Goal: Information Seeking & Learning: Learn about a topic

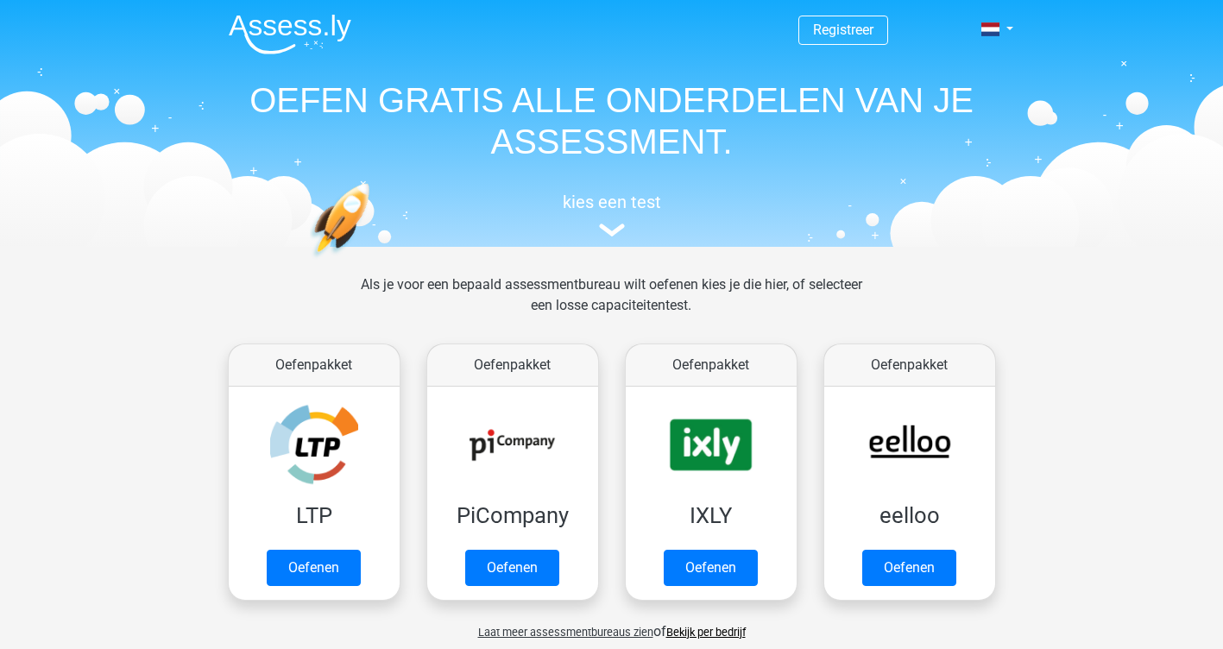
scroll to position [568, 0]
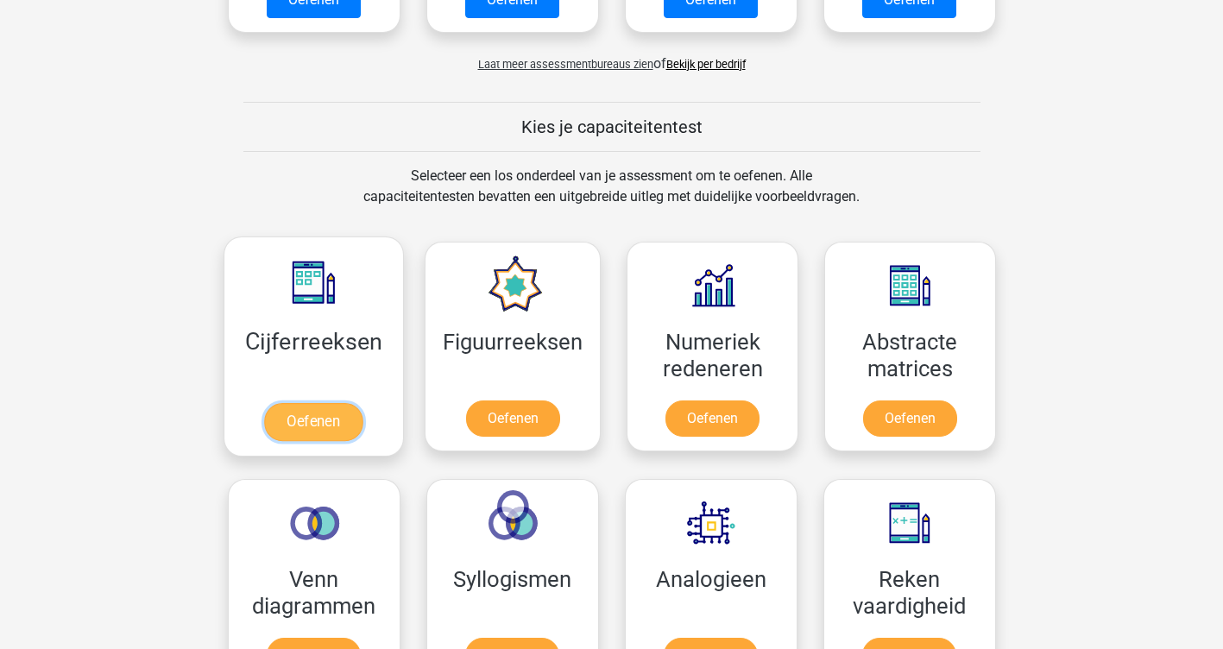
click at [288, 432] on link "Oefenen" at bounding box center [313, 422] width 98 height 38
drag, startPoint x: 1169, startPoint y: 0, endPoint x: 261, endPoint y: 161, distance: 921.9
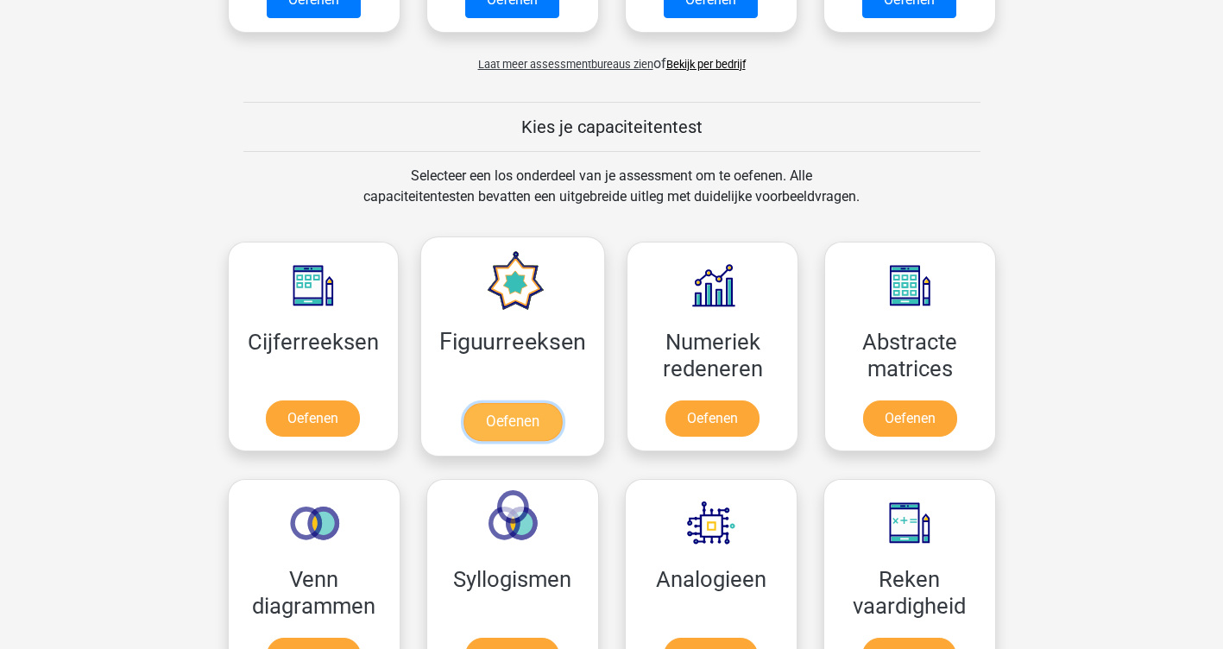
click at [540, 403] on link "Oefenen" at bounding box center [512, 422] width 98 height 38
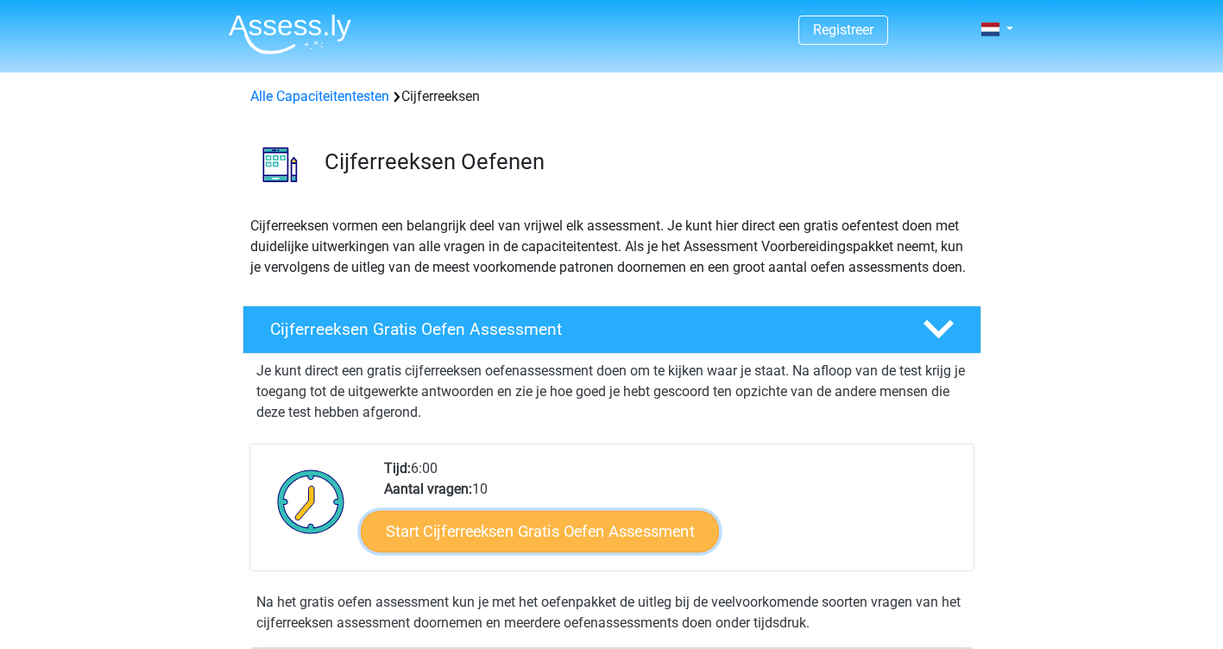
click at [451, 551] on link "Start Cijferreeksen Gratis Oefen Assessment" at bounding box center [540, 530] width 358 height 41
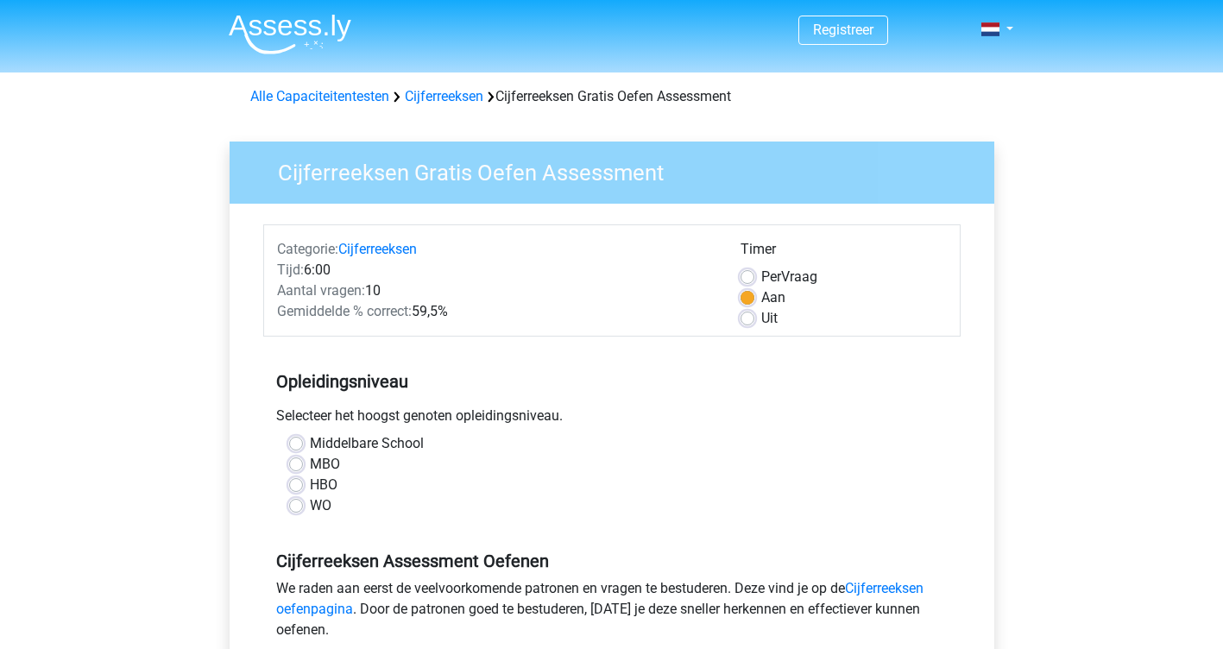
click at [310, 464] on label "MBO" at bounding box center [325, 464] width 30 height 21
click at [299, 464] on input "MBO" at bounding box center [296, 462] width 14 height 17
radio input "true"
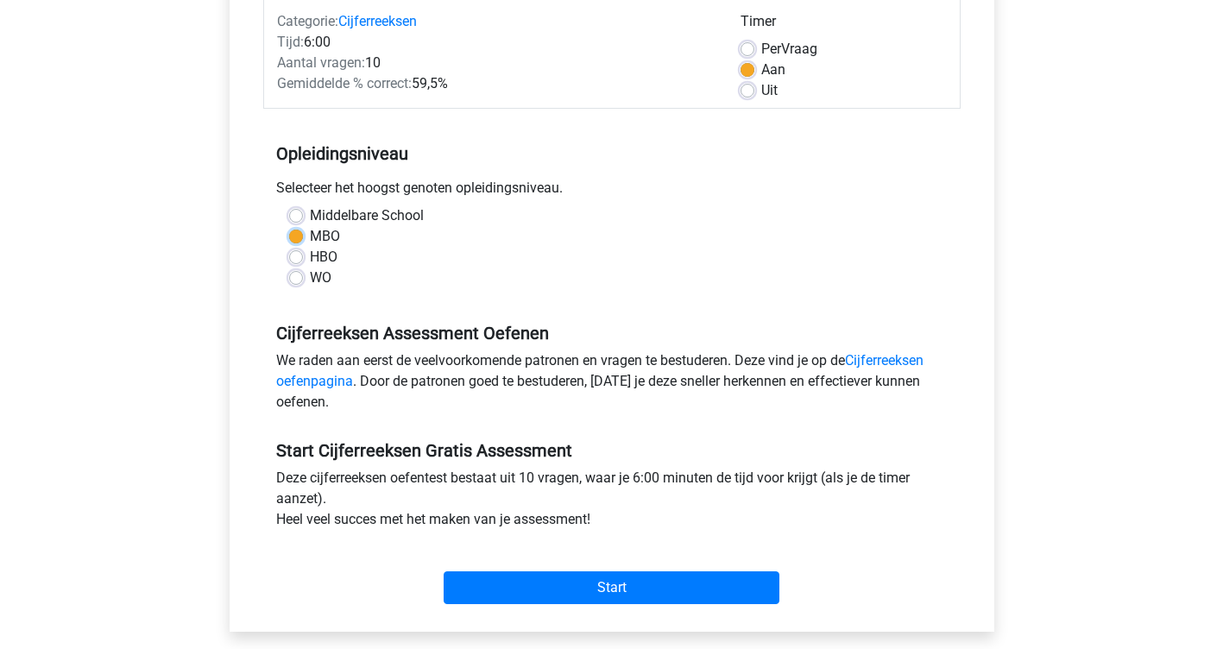
scroll to position [373, 0]
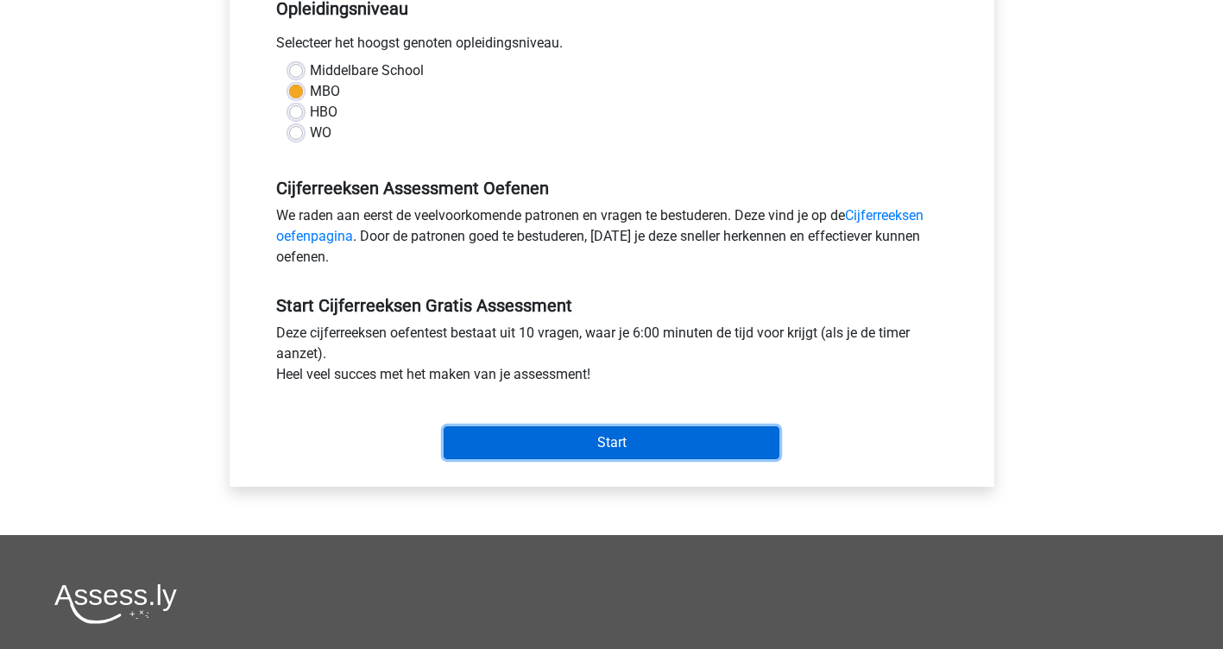
click at [629, 435] on input "Start" at bounding box center [612, 442] width 336 height 33
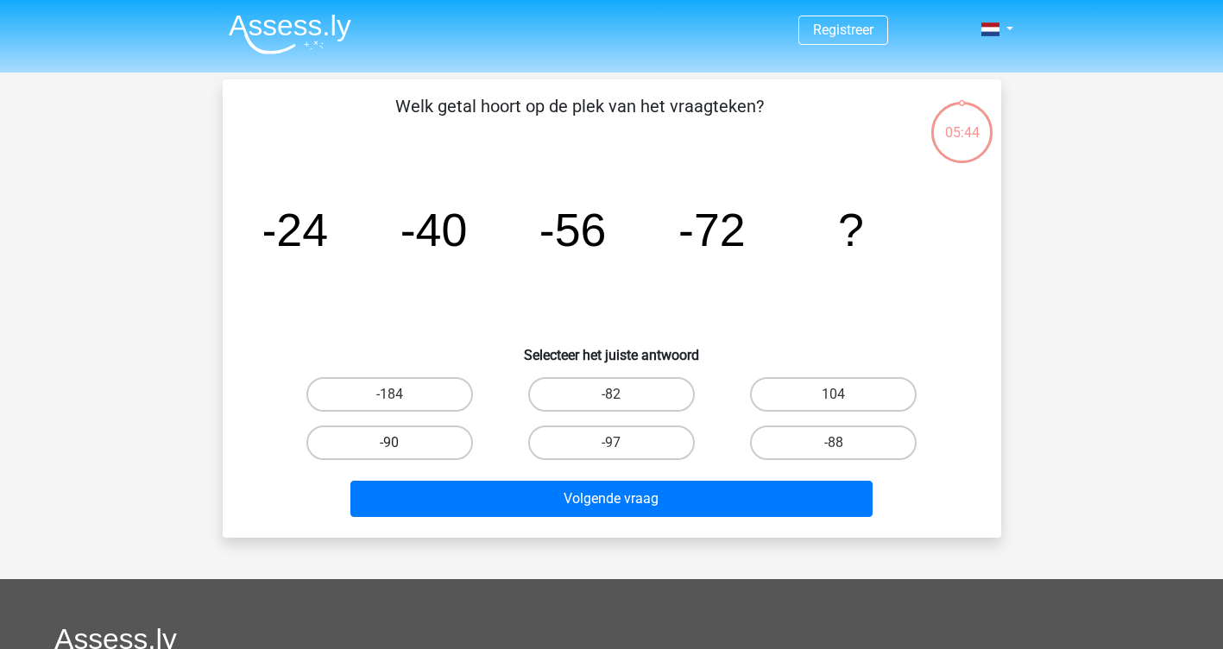
click at [442, 440] on label "-90" at bounding box center [389, 442] width 167 height 35
click at [400, 443] on input "-90" at bounding box center [394, 448] width 11 height 11
radio input "true"
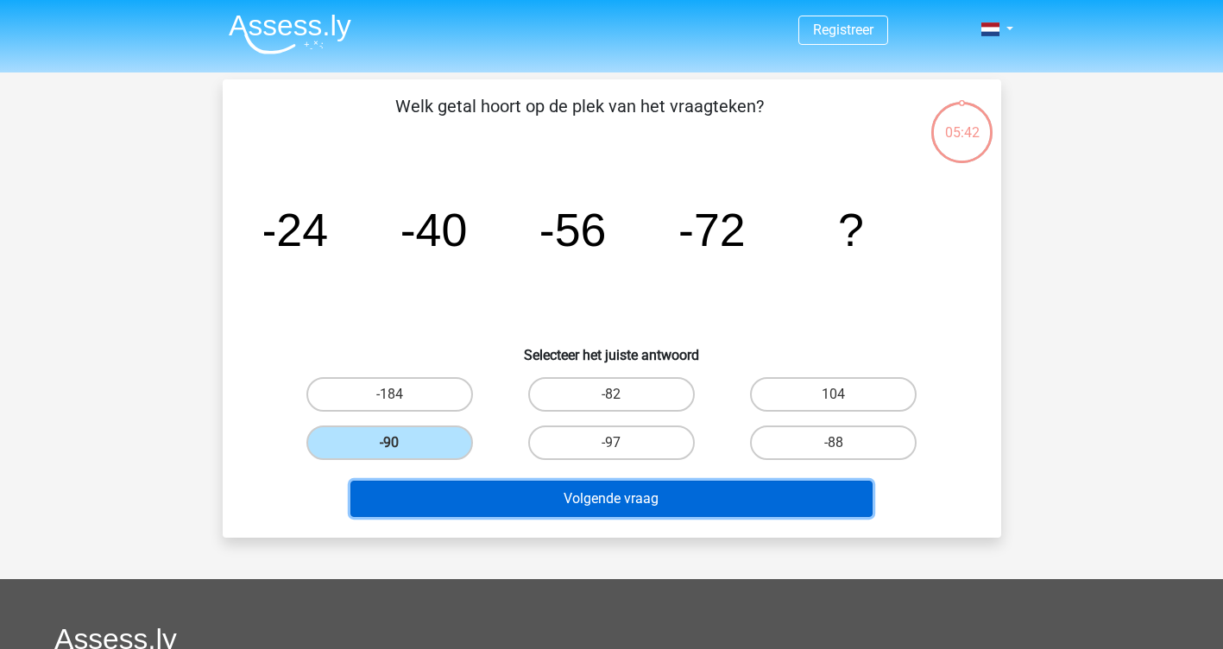
click at [574, 495] on button "Volgende vraag" at bounding box center [611, 499] width 522 height 36
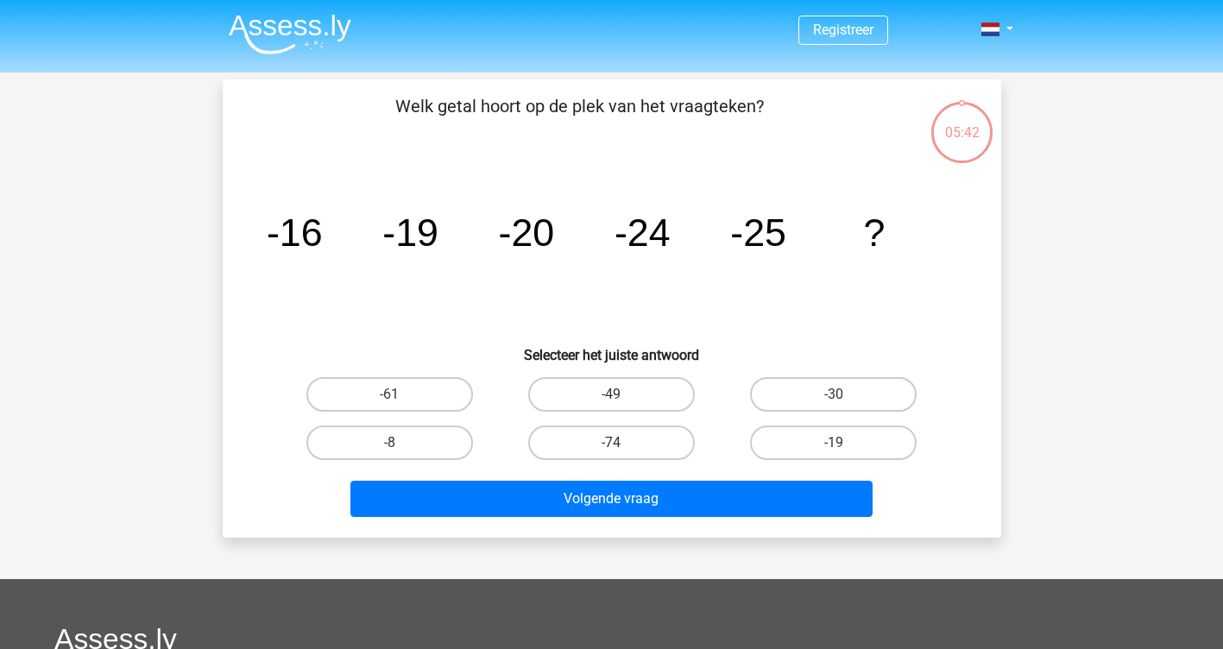
scroll to position [79, 0]
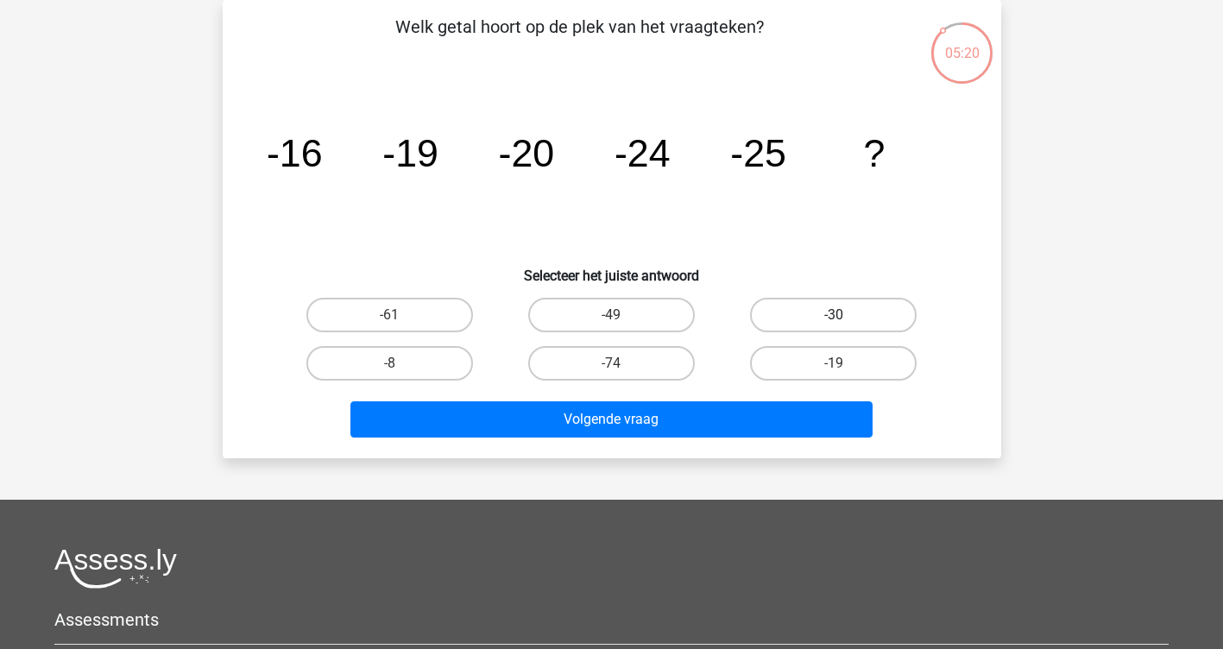
click at [823, 318] on label "-30" at bounding box center [833, 315] width 167 height 35
click at [834, 318] on input "-30" at bounding box center [839, 320] width 11 height 11
radio input "true"
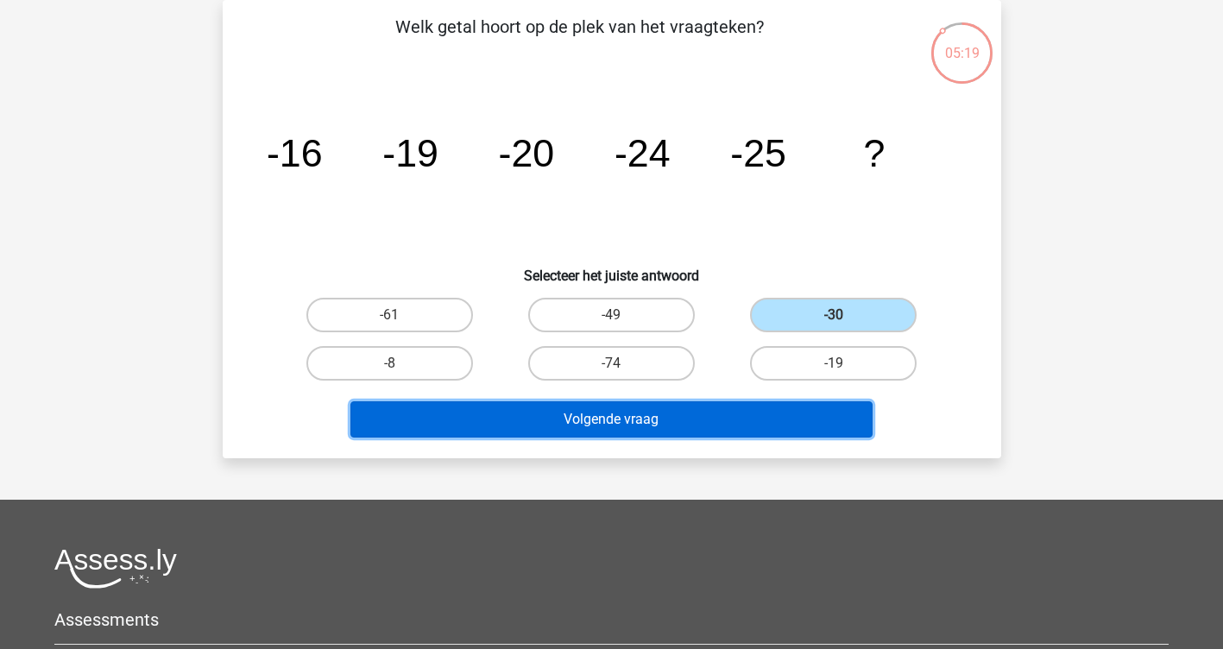
click at [734, 401] on button "Volgende vraag" at bounding box center [611, 419] width 522 height 36
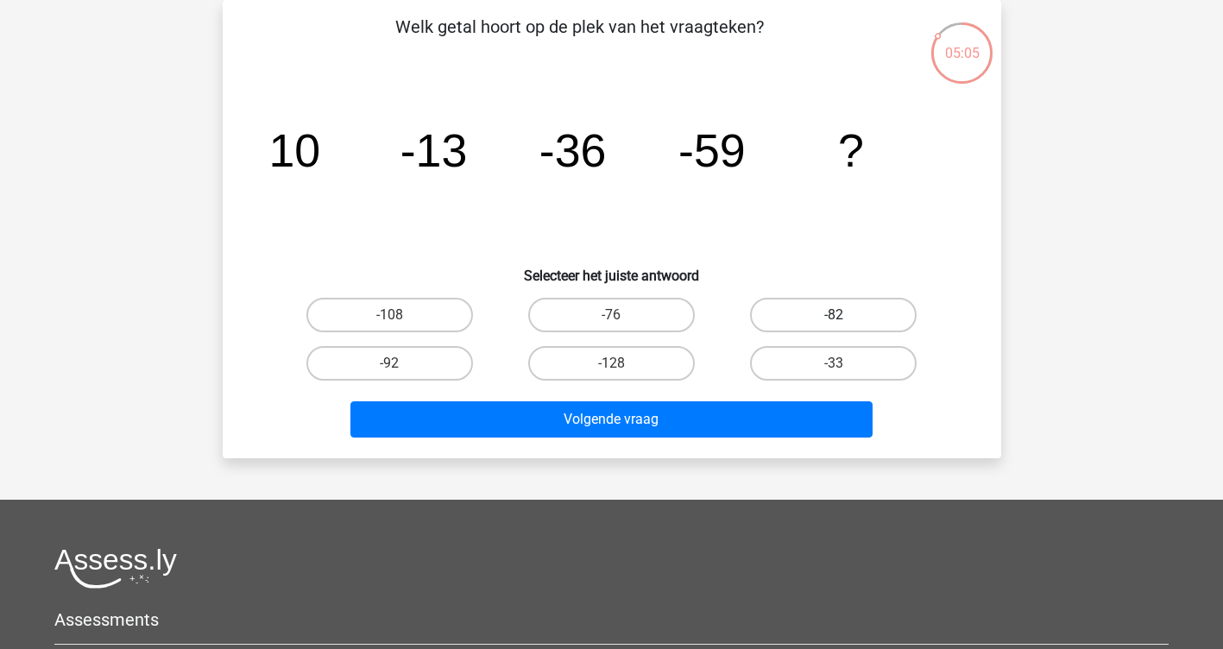
click at [807, 320] on label "-82" at bounding box center [833, 315] width 167 height 35
click at [834, 320] on input "-82" at bounding box center [839, 320] width 11 height 11
radio input "true"
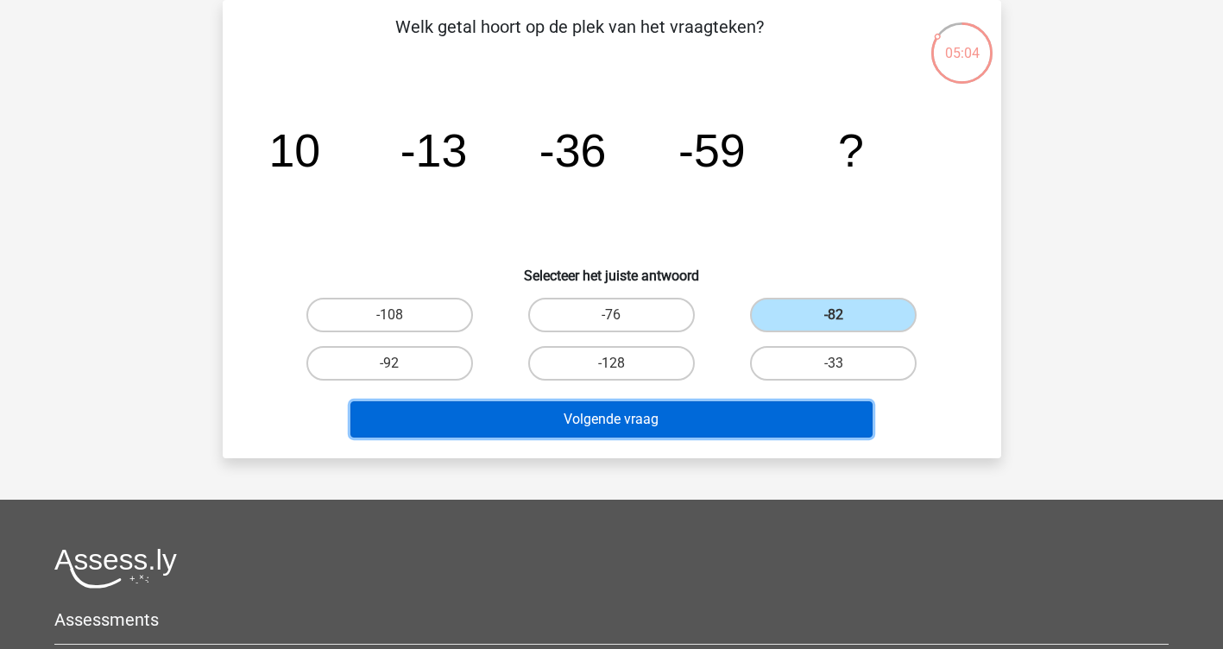
click at [758, 407] on button "Volgende vraag" at bounding box center [611, 419] width 522 height 36
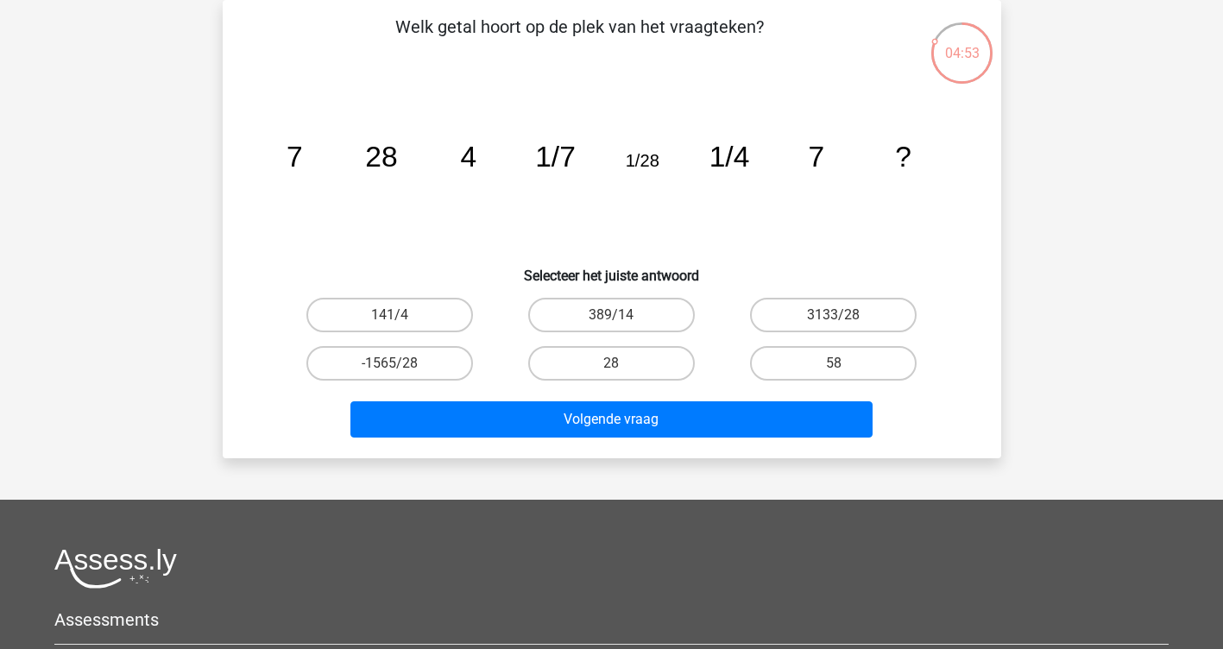
click at [840, 366] on input "58" at bounding box center [839, 368] width 11 height 11
radio input "true"
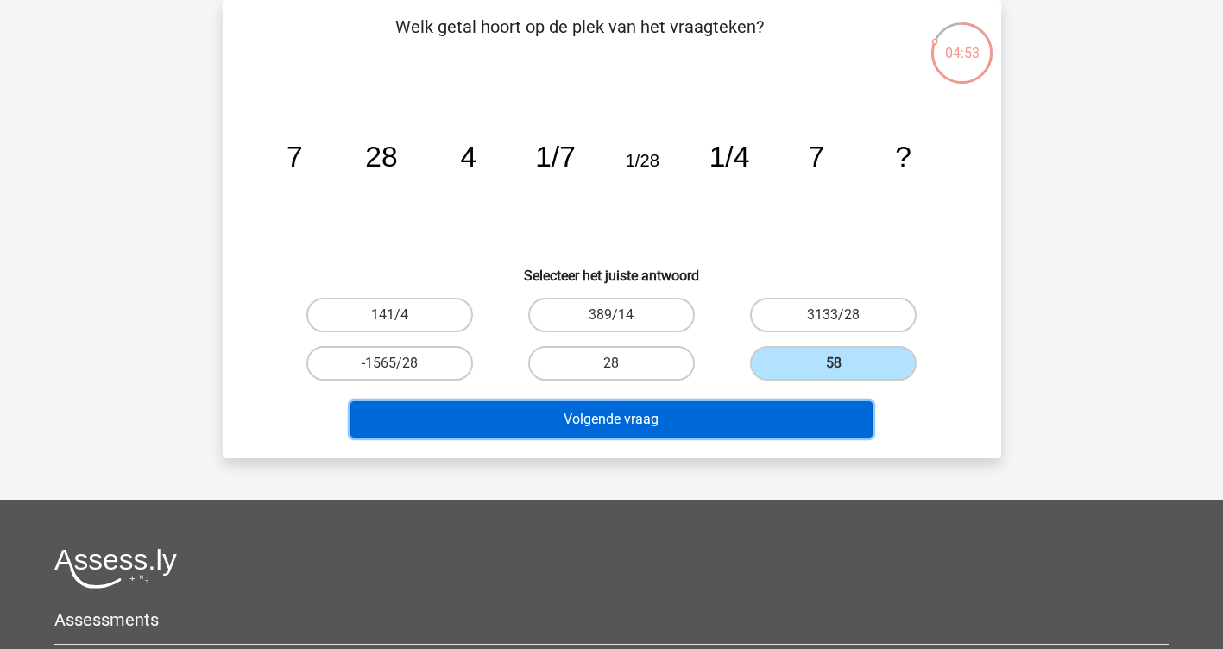
click at [758, 430] on button "Volgende vraag" at bounding box center [611, 419] width 522 height 36
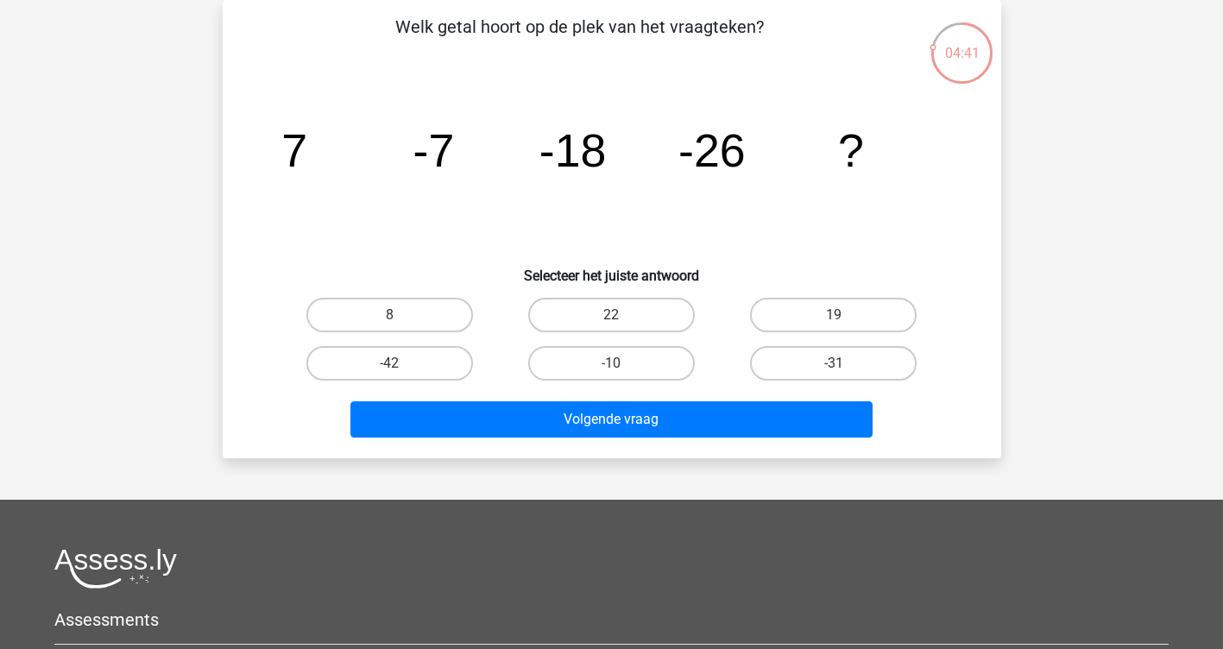
click at [391, 375] on label "-42" at bounding box center [389, 363] width 167 height 35
click at [391, 375] on input "-42" at bounding box center [394, 368] width 11 height 11
radio input "true"
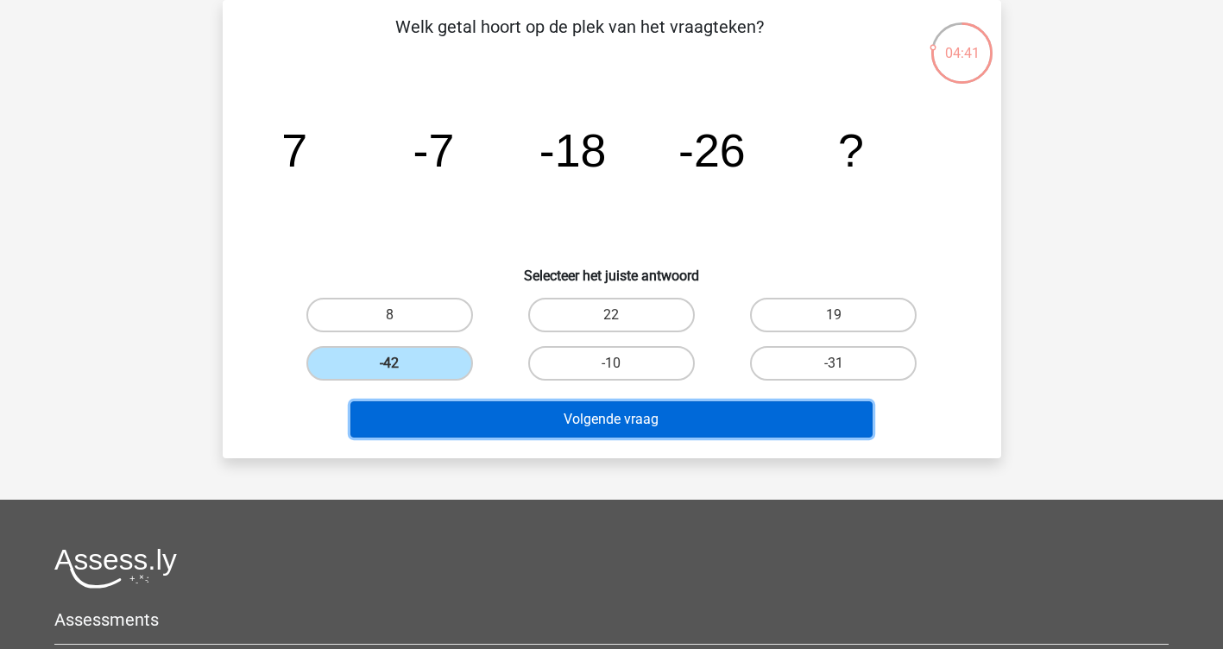
click at [574, 420] on button "Volgende vraag" at bounding box center [611, 419] width 522 height 36
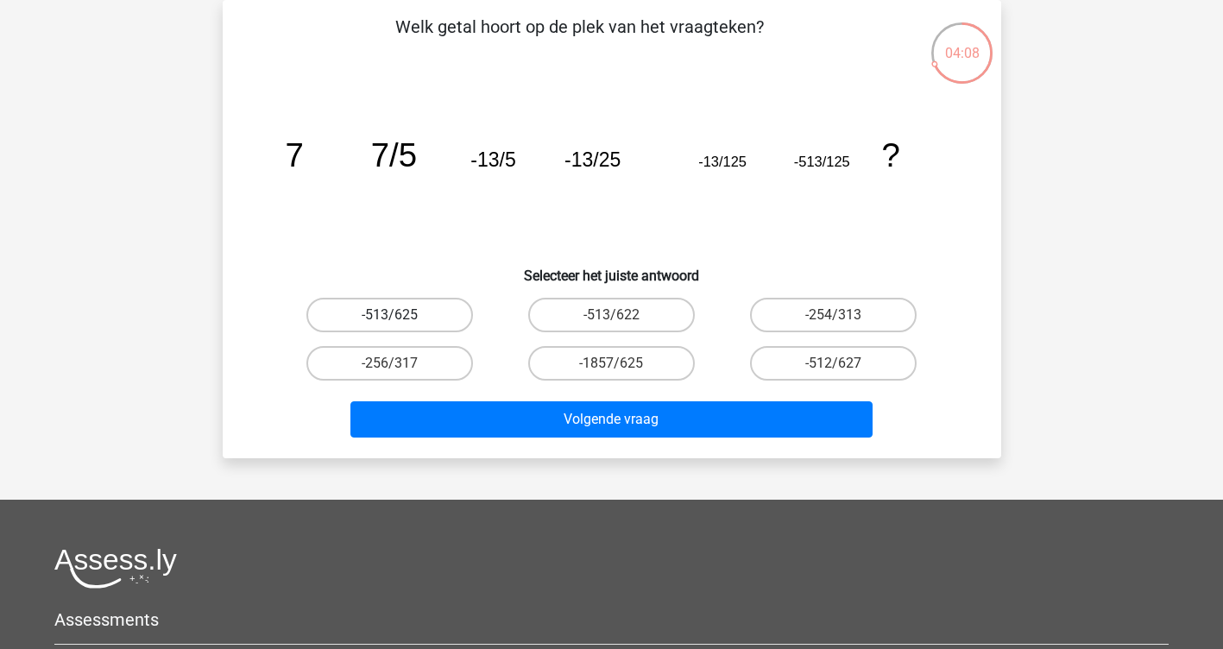
click at [384, 315] on label "-513/625" at bounding box center [389, 315] width 167 height 35
click at [389, 315] on input "-513/625" at bounding box center [394, 320] width 11 height 11
radio input "true"
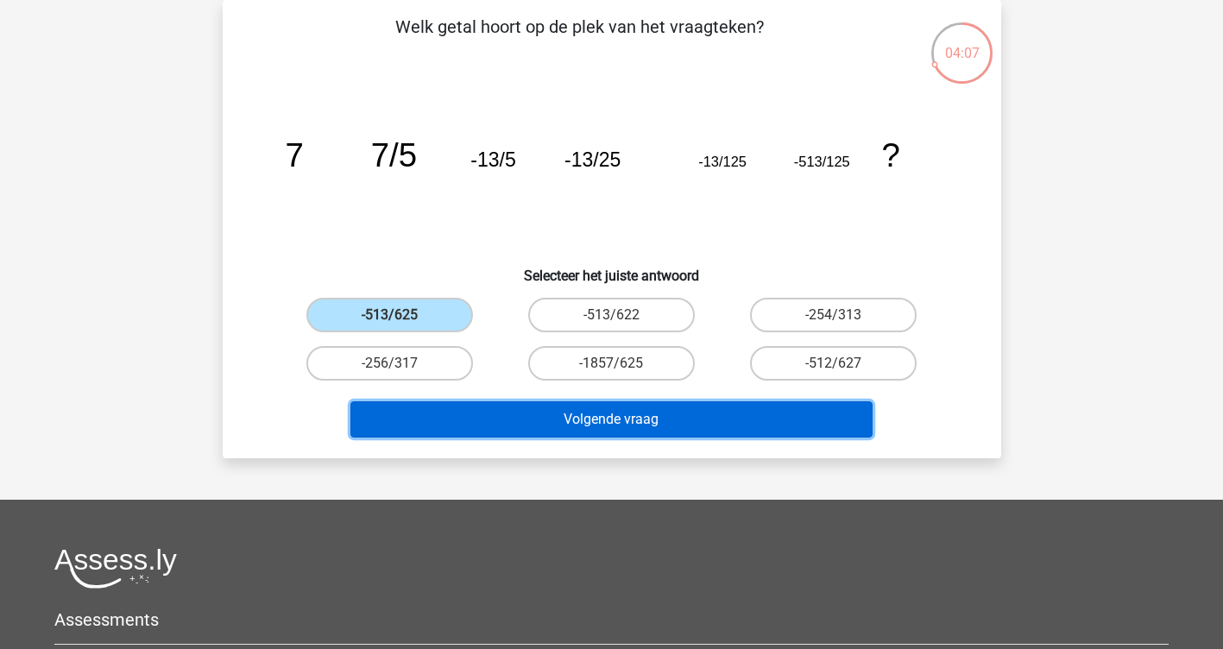
click at [520, 402] on button "Volgende vraag" at bounding box center [611, 419] width 522 height 36
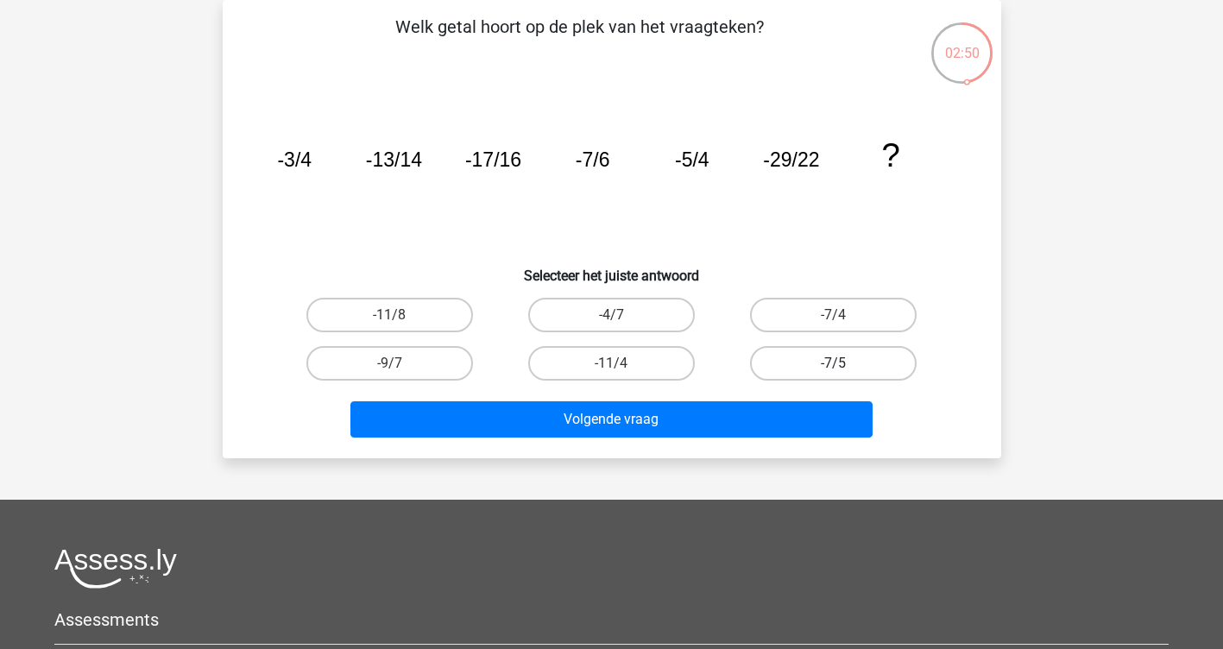
drag, startPoint x: 805, startPoint y: 363, endPoint x: 789, endPoint y: 371, distance: 18.1
click at [804, 368] on label "-7/5" at bounding box center [833, 363] width 167 height 35
click at [834, 368] on input "-7/5" at bounding box center [839, 368] width 11 height 11
radio input "true"
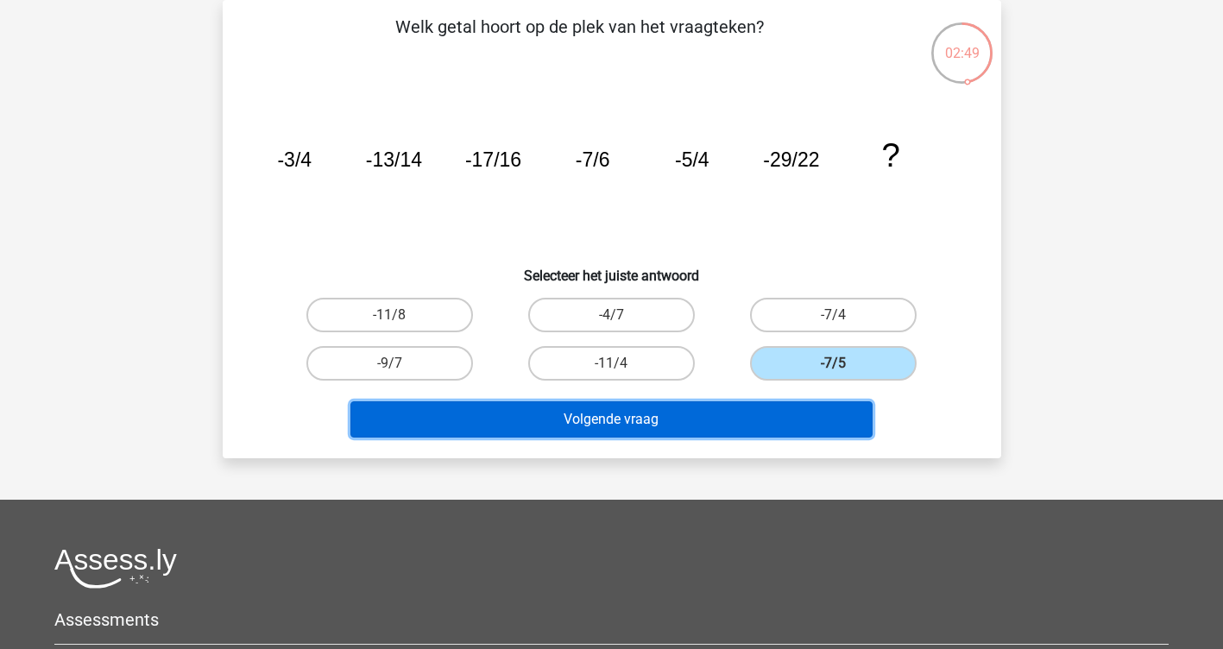
click at [686, 411] on button "Volgende vraag" at bounding box center [611, 419] width 522 height 36
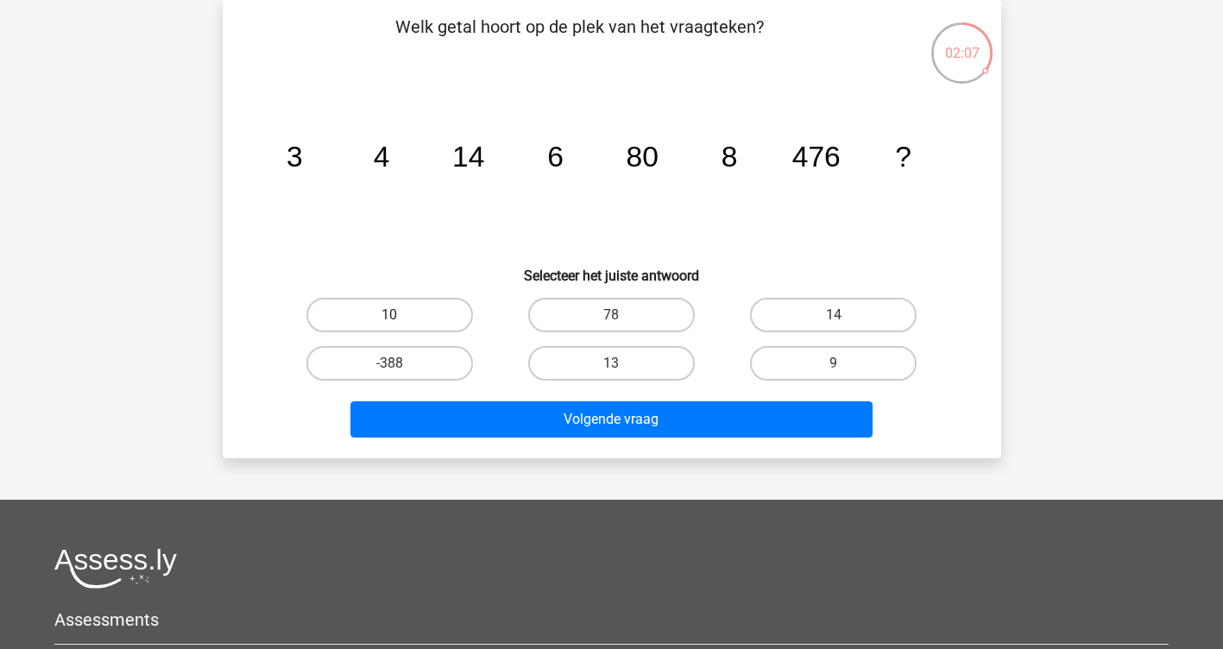
click at [365, 318] on label "10" at bounding box center [389, 315] width 167 height 35
click at [389, 318] on input "10" at bounding box center [394, 320] width 11 height 11
radio input "true"
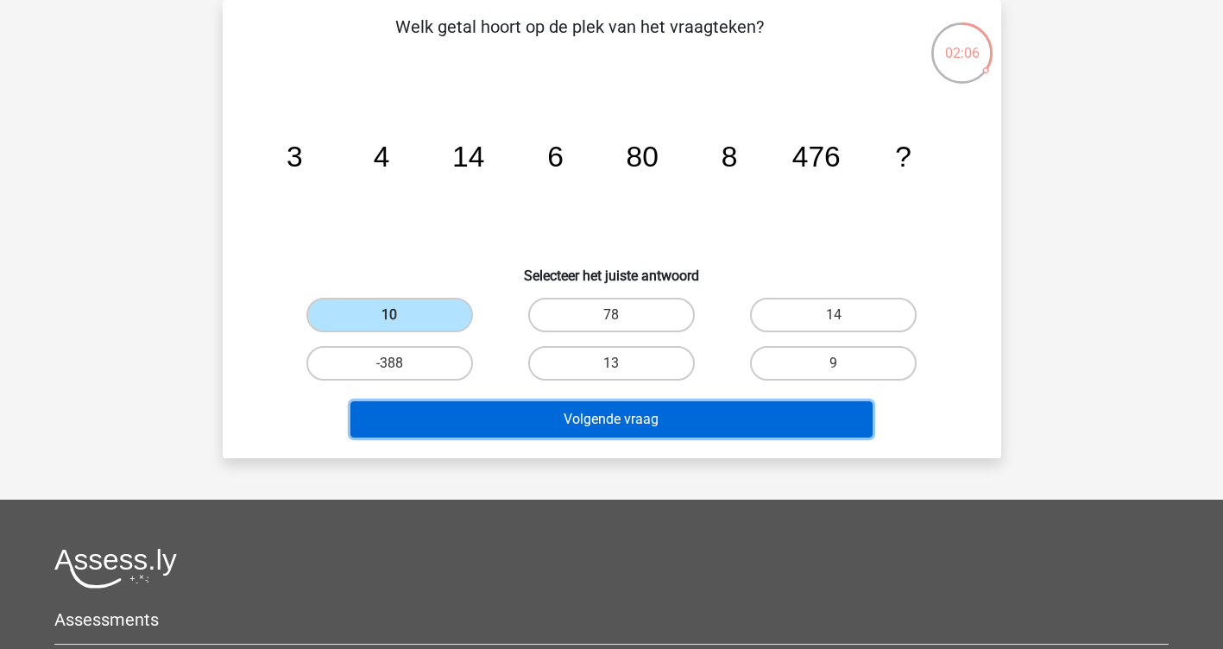
click at [596, 423] on button "Volgende vraag" at bounding box center [611, 419] width 522 height 36
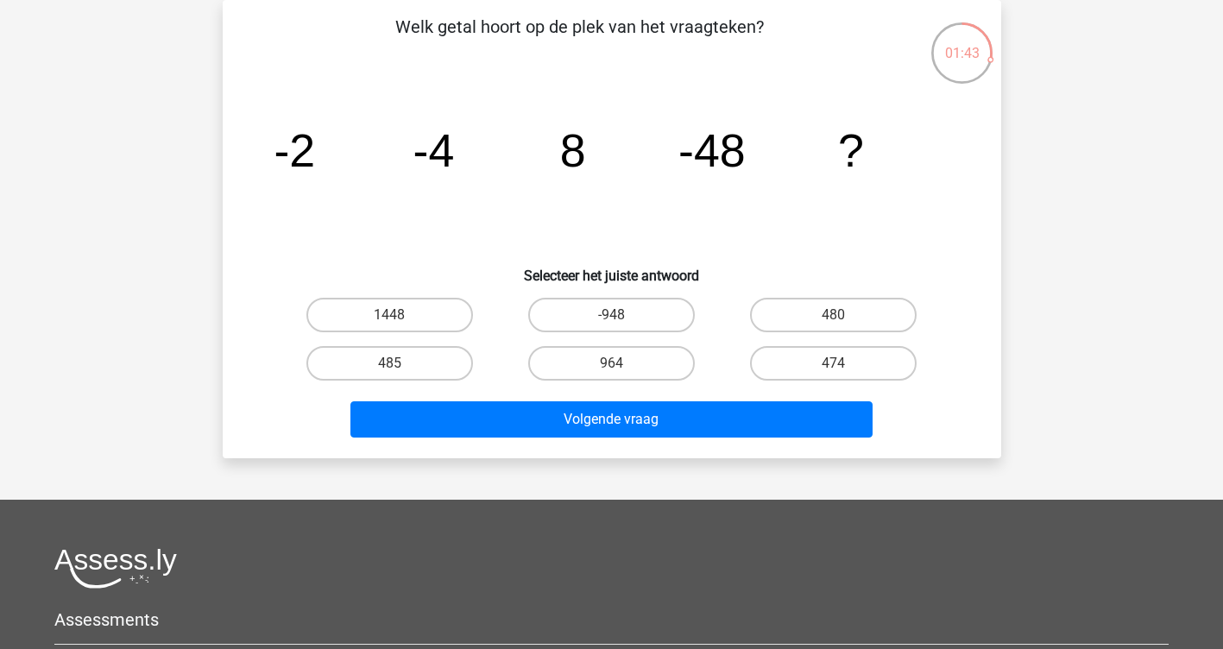
click at [842, 319] on input "480" at bounding box center [839, 320] width 11 height 11
radio input "true"
click at [750, 444] on div "Welk getal hoort op de plek van het vraagteken? image/svg+xml -2 -4 8 -48 ? Sel…" at bounding box center [612, 229] width 778 height 458
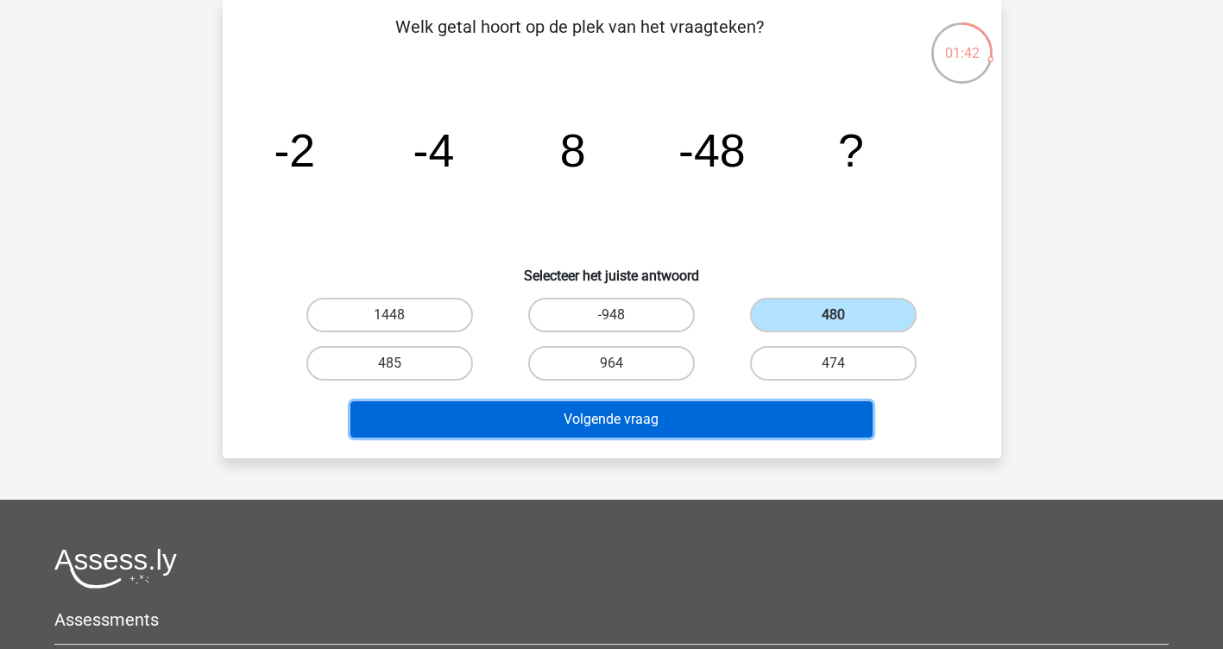
click at [757, 435] on button "Volgende vraag" at bounding box center [611, 419] width 522 height 36
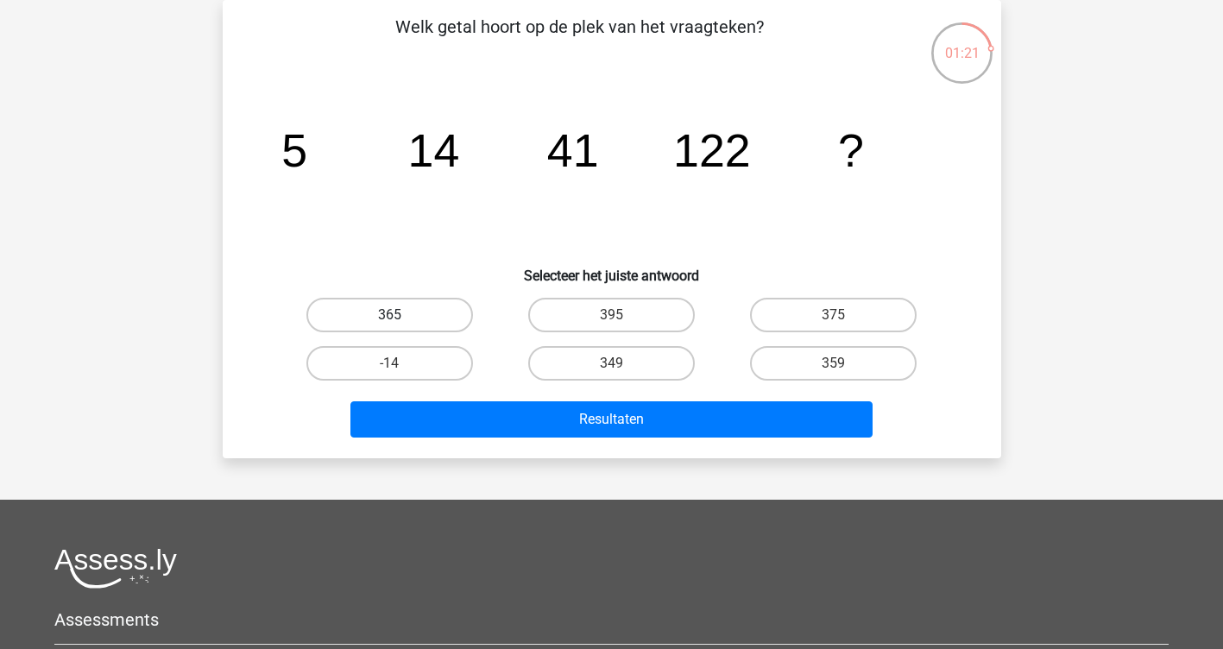
click at [441, 310] on label "365" at bounding box center [389, 315] width 167 height 35
click at [400, 315] on input "365" at bounding box center [394, 320] width 11 height 11
radio input "true"
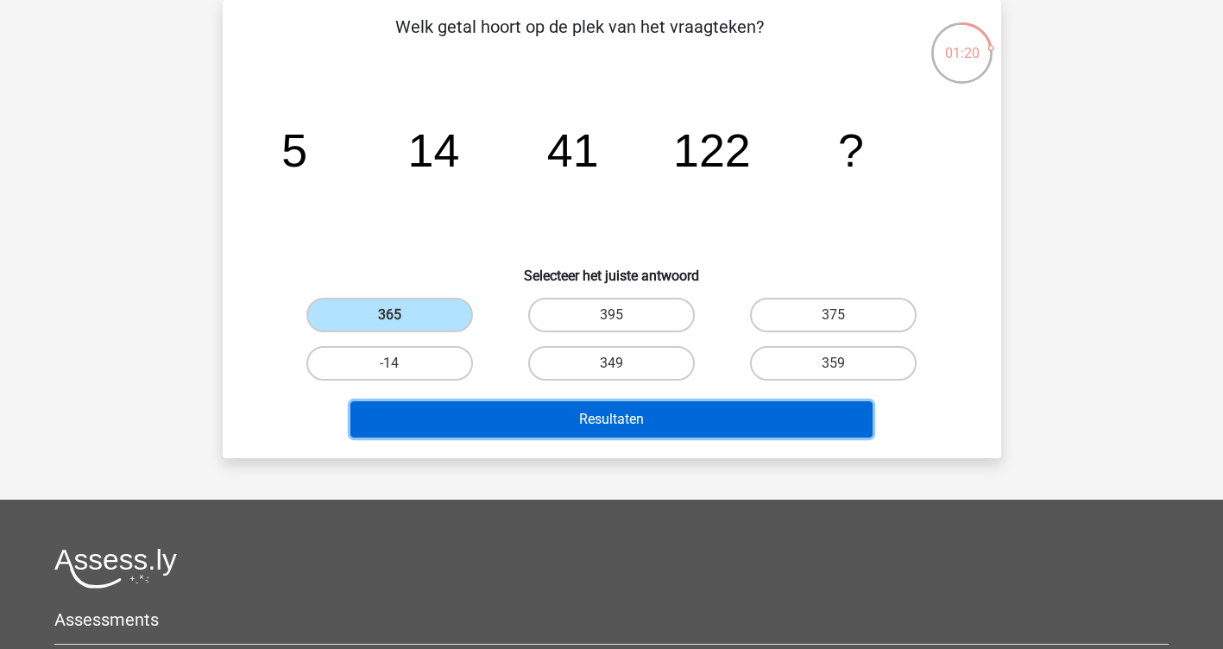
click at [536, 422] on button "Resultaten" at bounding box center [611, 419] width 522 height 36
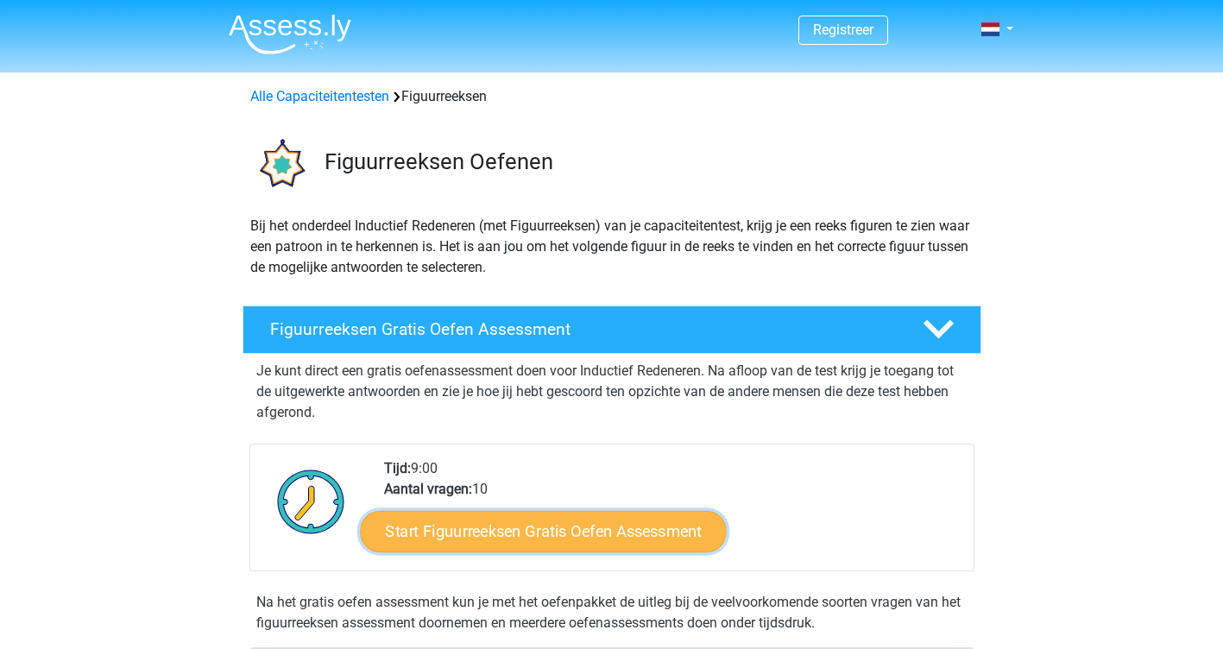
click at [488, 530] on link "Start Figuurreeksen Gratis Oefen Assessment" at bounding box center [543, 530] width 366 height 41
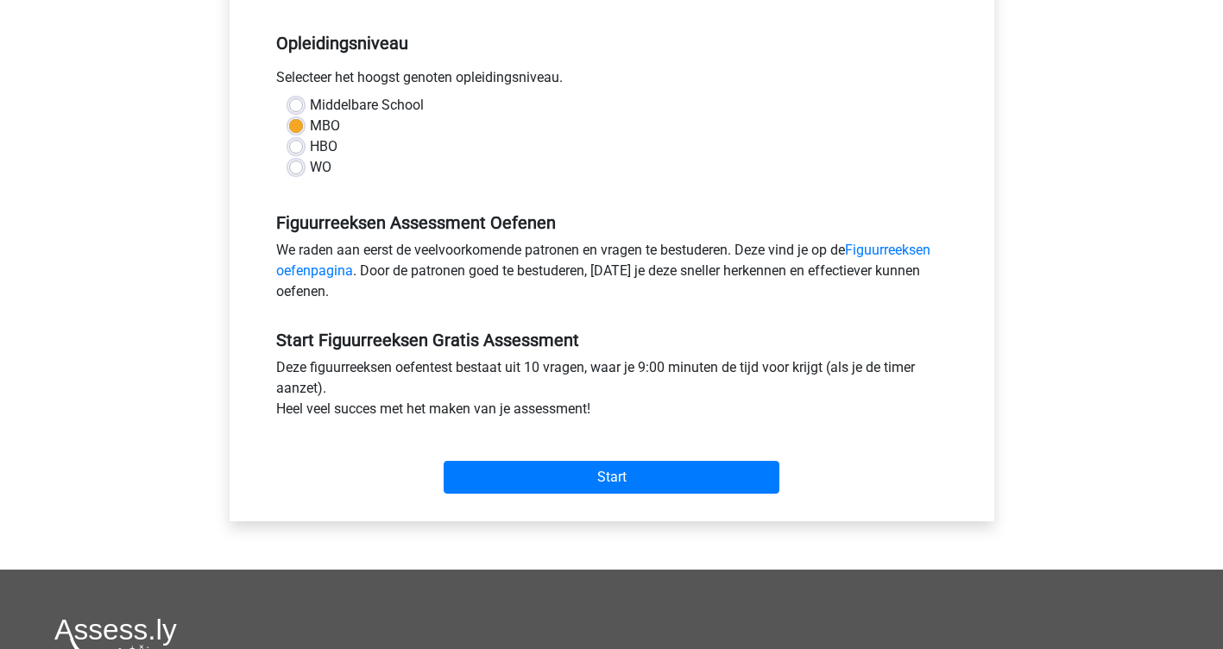
scroll to position [346, 0]
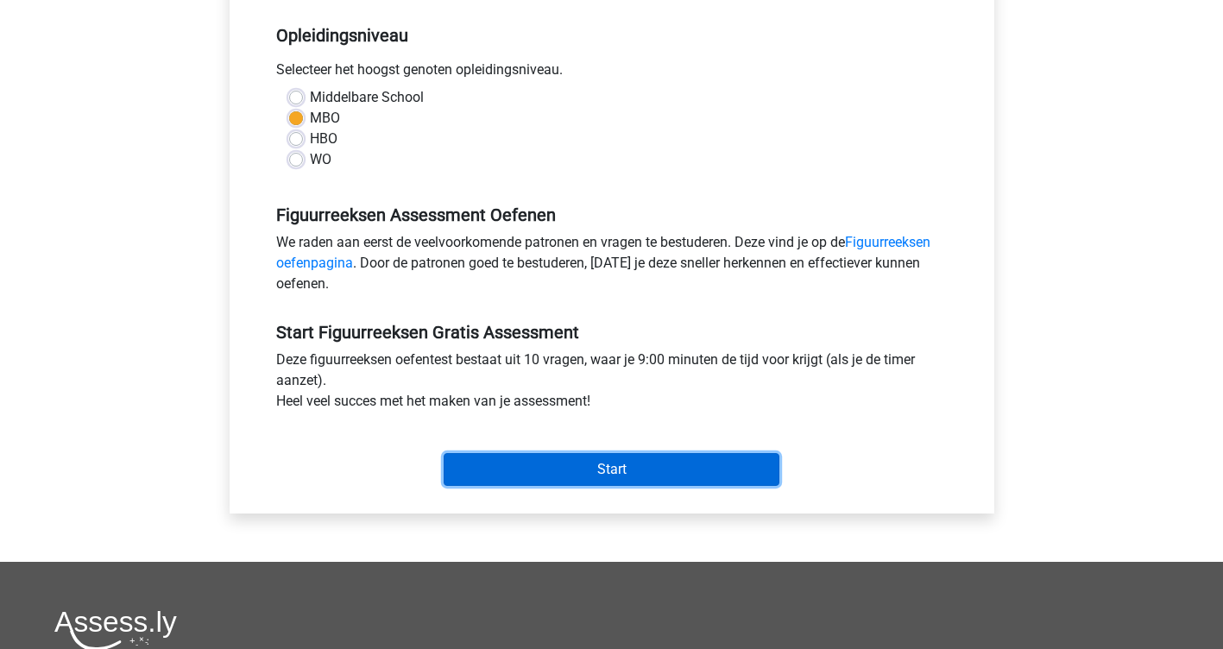
click at [531, 469] on input "Start" at bounding box center [612, 469] width 336 height 33
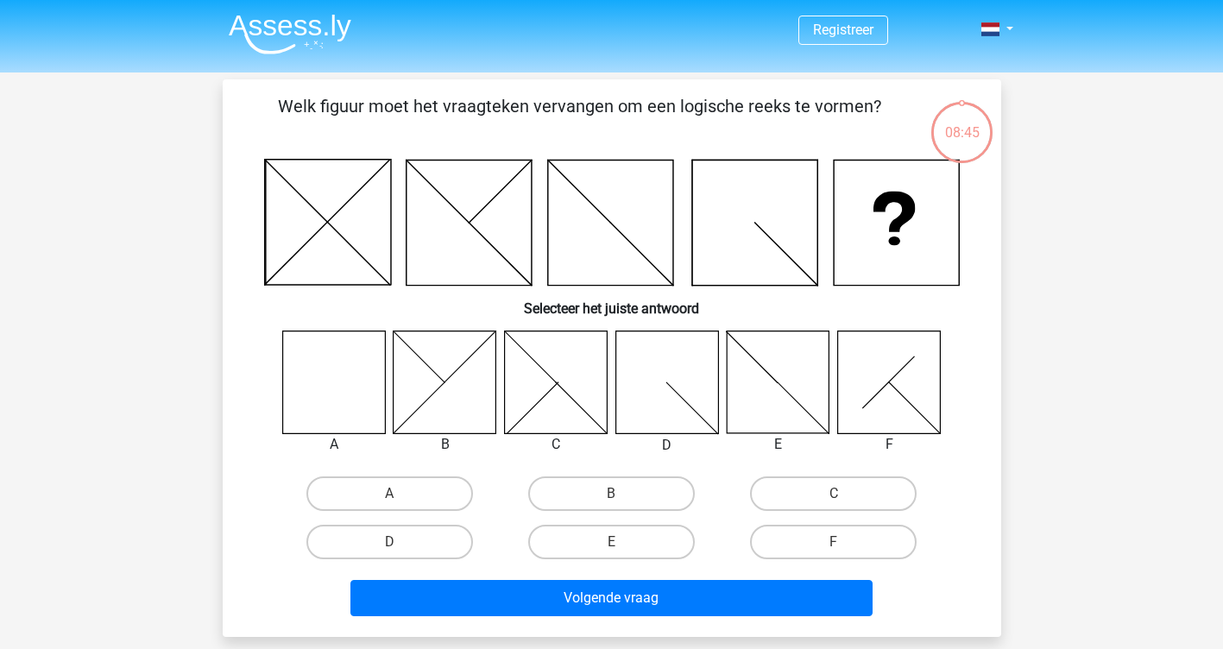
click at [311, 399] on icon at bounding box center [333, 382] width 103 height 103
drag, startPoint x: 328, startPoint y: 400, endPoint x: 375, endPoint y: 488, distance: 100.4
click at [375, 488] on div "A B C D E F" at bounding box center [611, 449] width 723 height 236
click at [372, 488] on label "A" at bounding box center [389, 493] width 167 height 35
click at [389, 494] on input "A" at bounding box center [394, 499] width 11 height 11
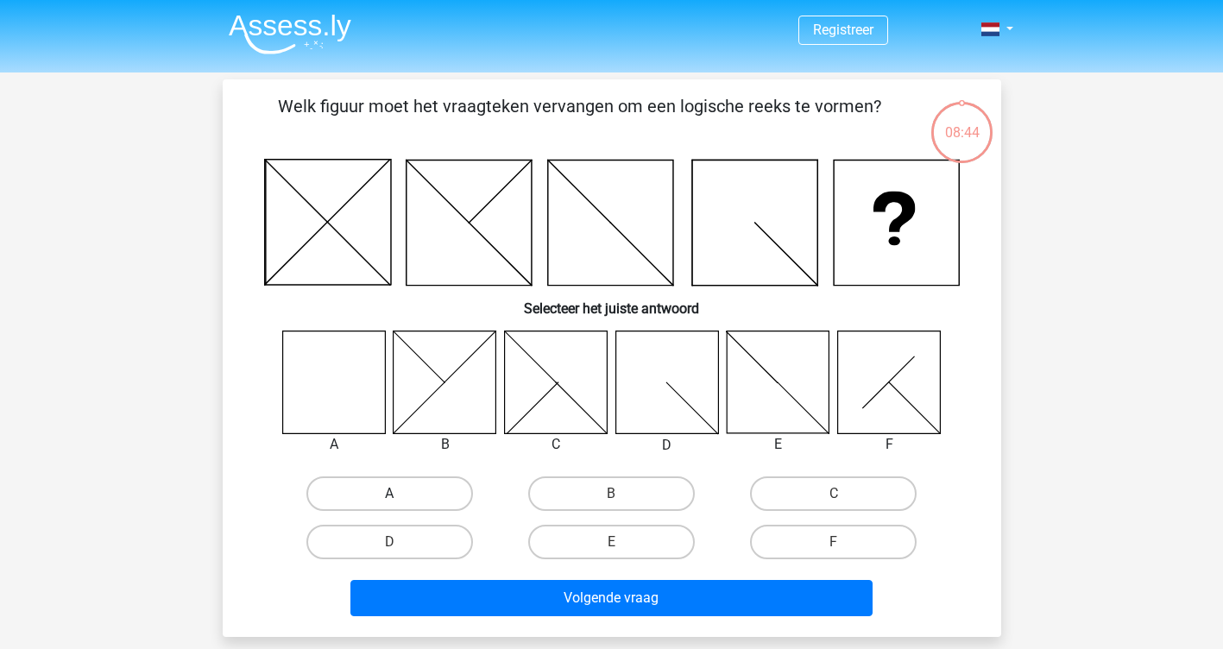
radio input "true"
click at [374, 490] on label "A" at bounding box center [389, 493] width 167 height 35
click at [389, 494] on input "A" at bounding box center [394, 499] width 11 height 11
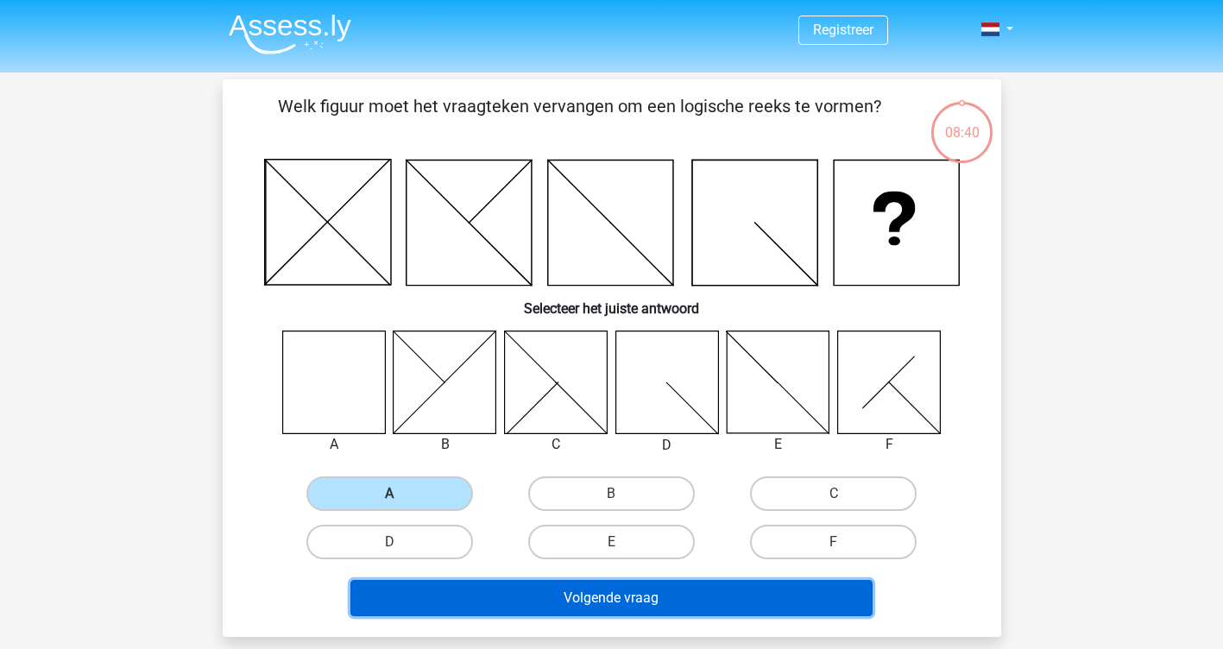
click at [658, 598] on button "Volgende vraag" at bounding box center [611, 598] width 522 height 36
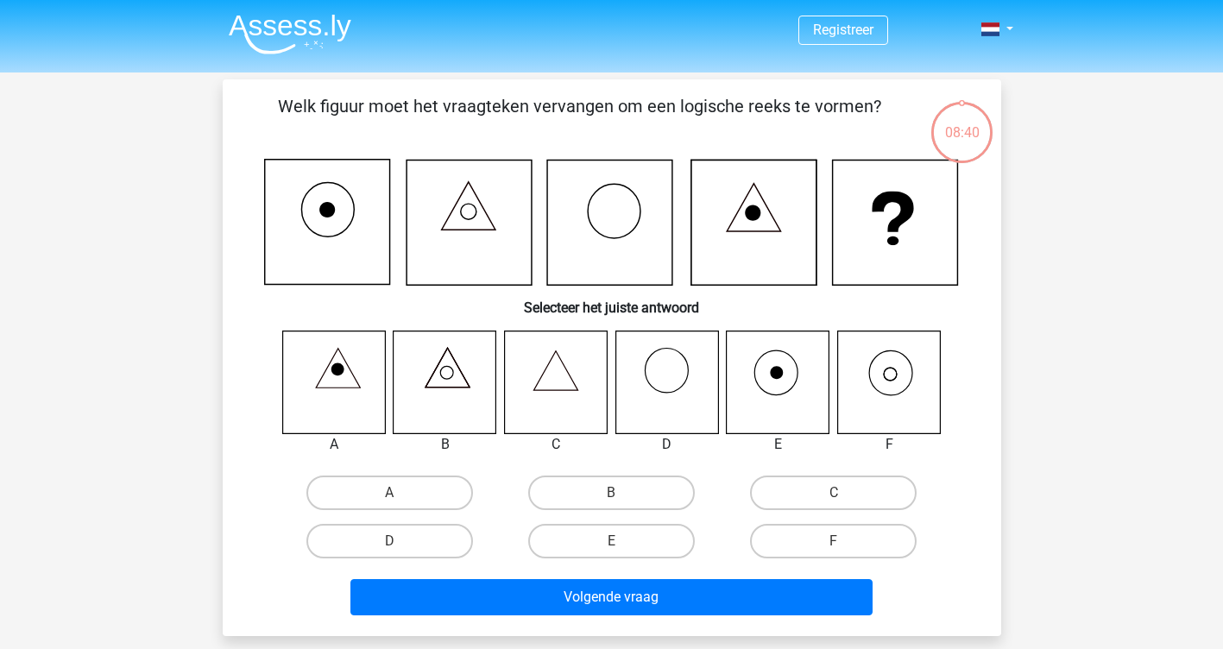
scroll to position [79, 0]
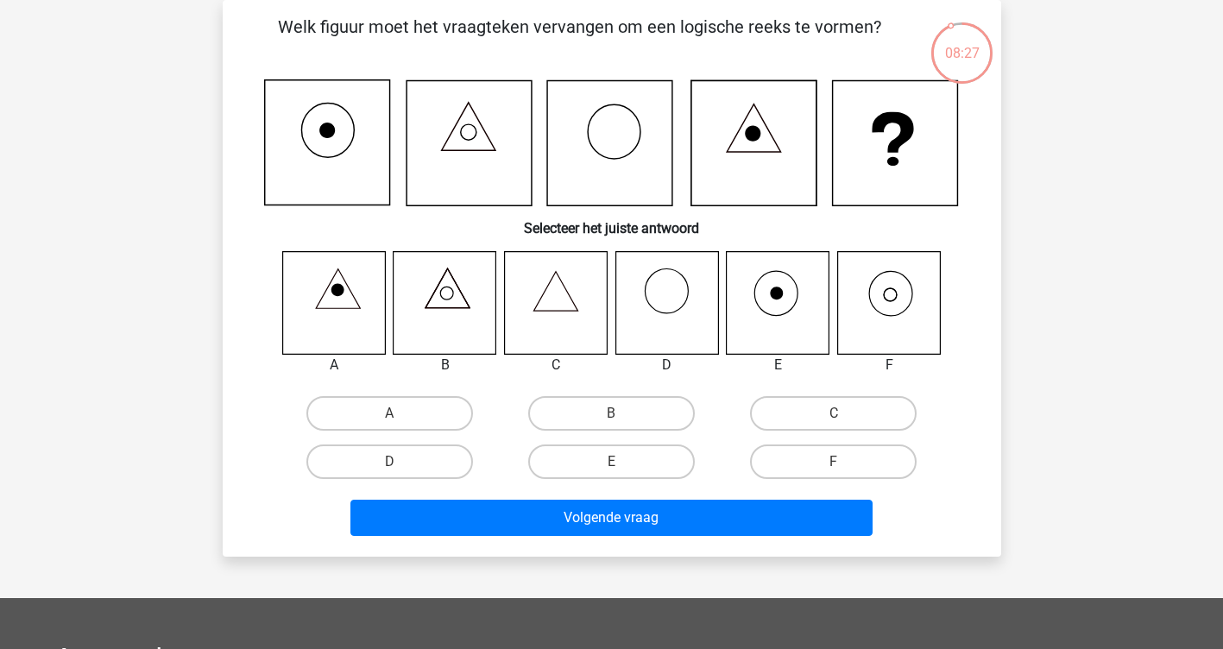
click at [441, 294] on icon at bounding box center [447, 293] width 13 height 13
click at [589, 421] on label "B" at bounding box center [611, 413] width 167 height 35
click at [611, 421] on input "B" at bounding box center [616, 418] width 11 height 11
radio input "true"
click at [583, 408] on label "B" at bounding box center [611, 413] width 167 height 35
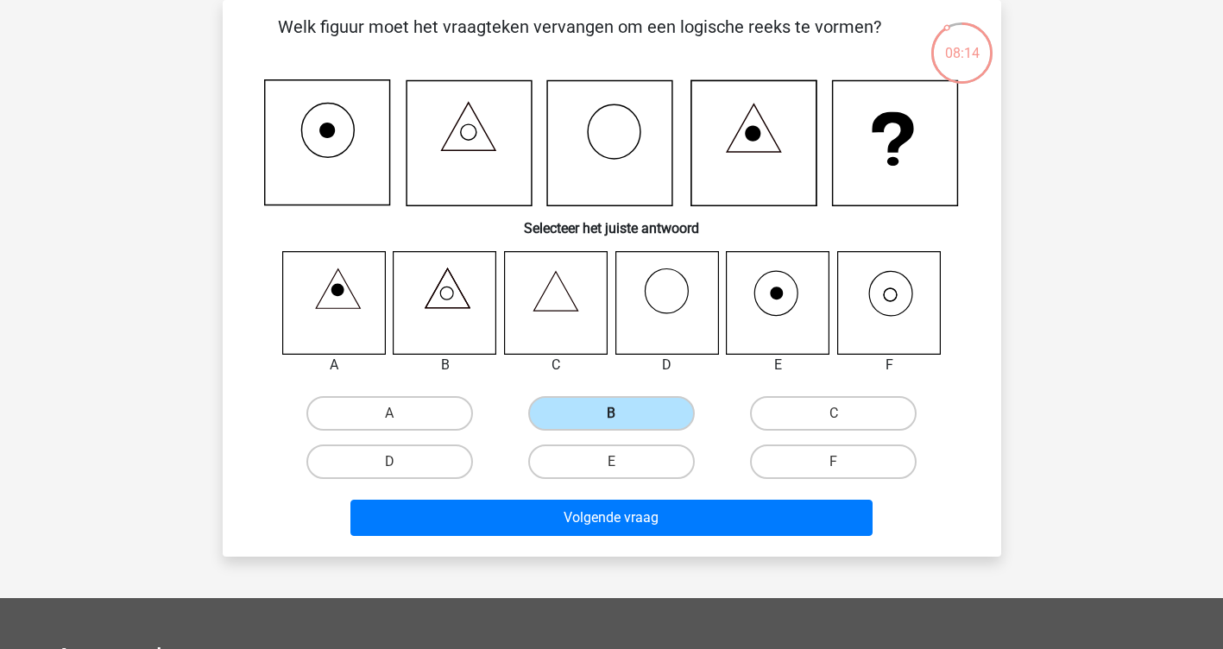
click at [611, 413] on input "B" at bounding box center [616, 418] width 11 height 11
click at [376, 450] on label "D" at bounding box center [389, 461] width 167 height 35
click at [389, 462] on input "D" at bounding box center [394, 467] width 11 height 11
radio input "true"
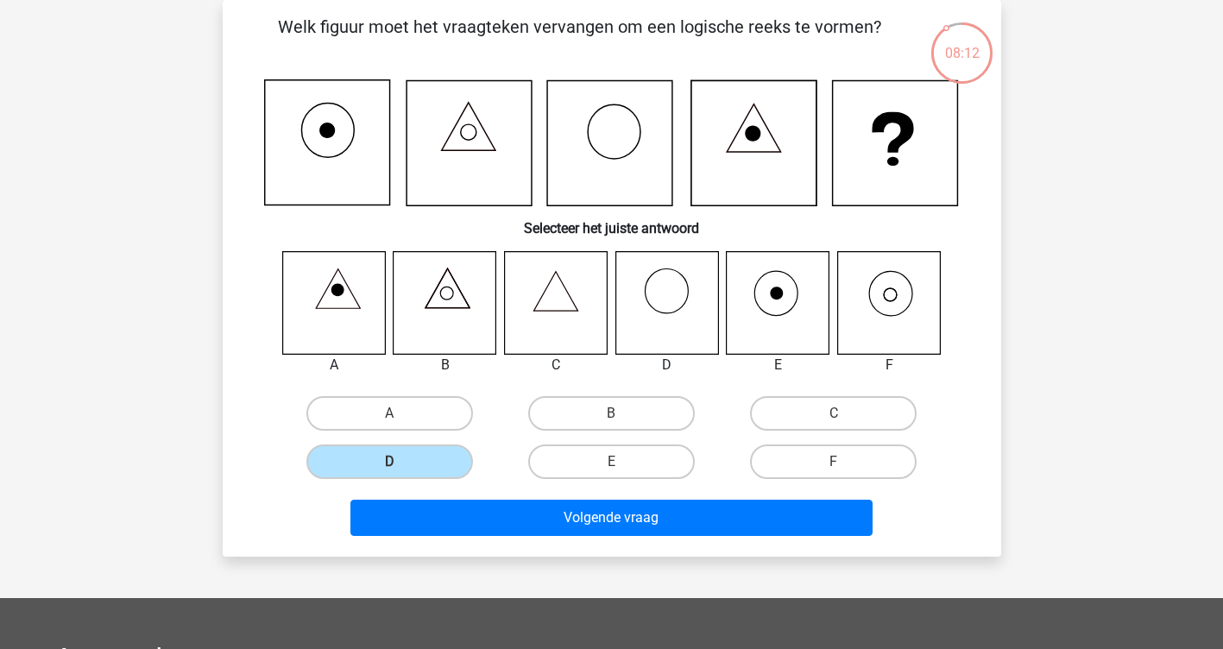
click at [129, 463] on div "Registreer Nederlands English" at bounding box center [611, 487] width 1223 height 1133
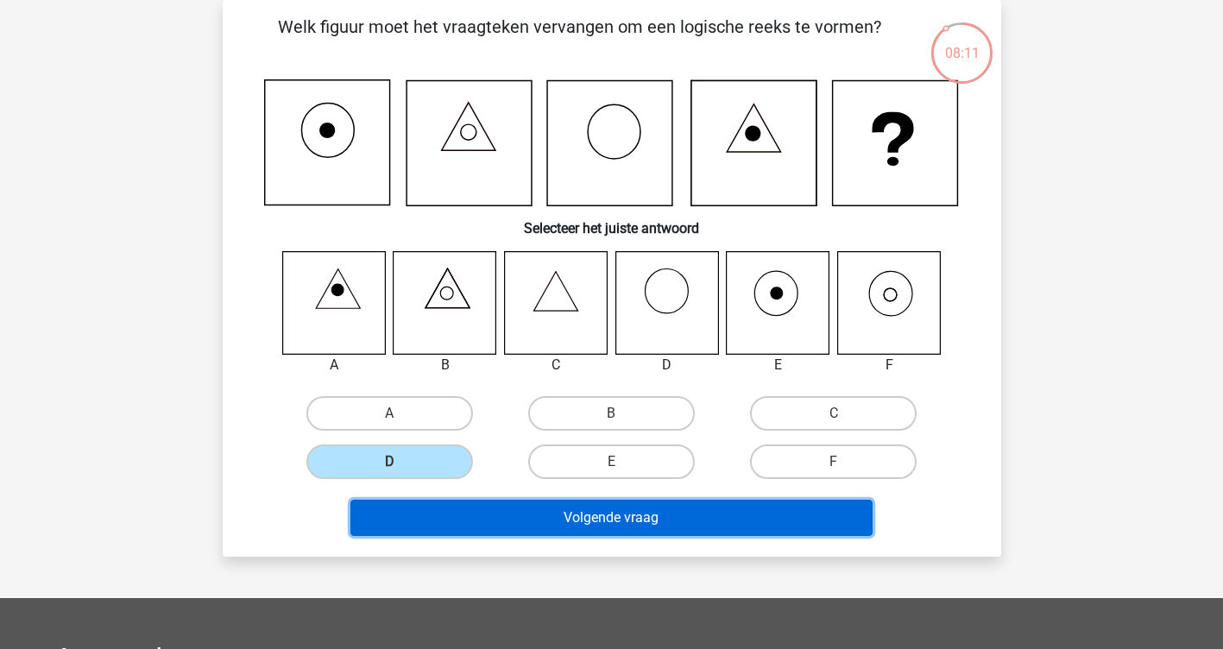
click at [695, 521] on button "Volgende vraag" at bounding box center [611, 518] width 522 height 36
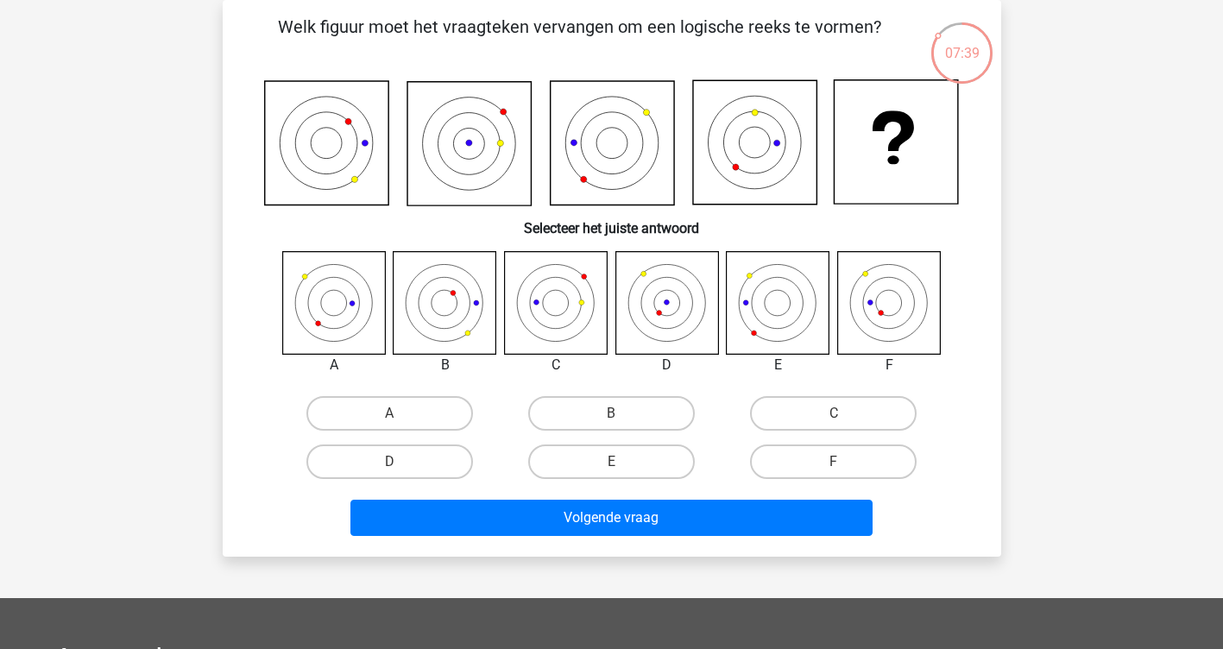
click at [669, 313] on icon at bounding box center [666, 302] width 103 height 103
click at [666, 320] on icon at bounding box center [666, 302] width 103 height 103
click at [400, 465] on input "D" at bounding box center [394, 467] width 11 height 11
radio input "true"
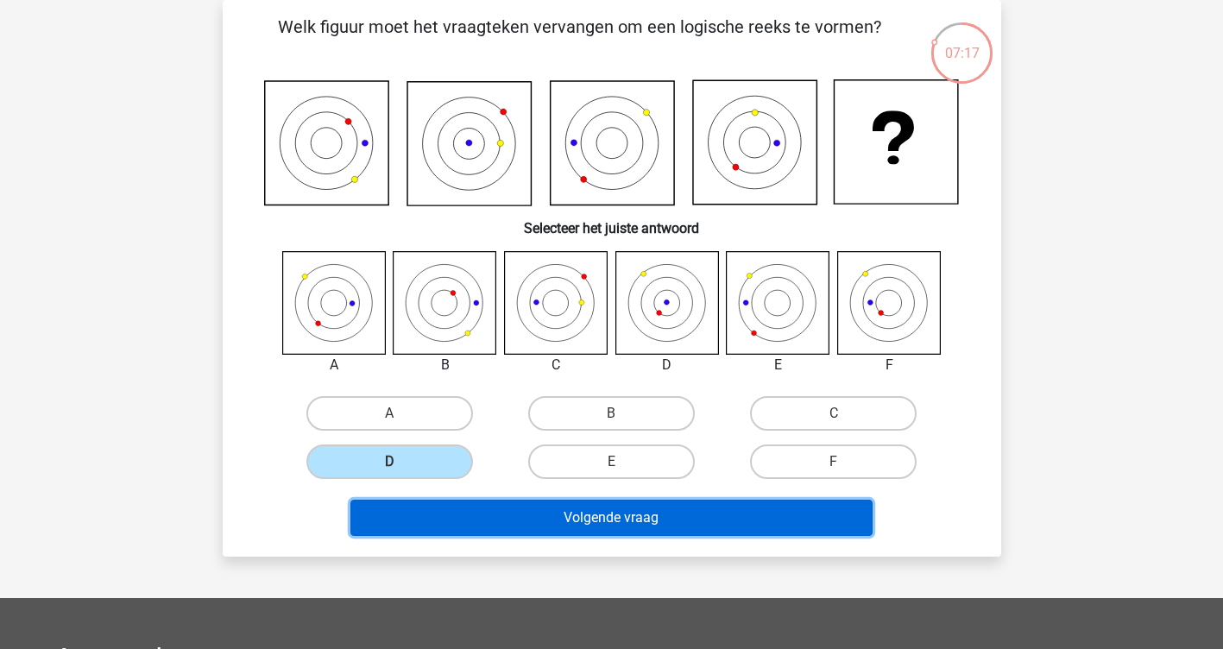
click at [591, 507] on button "Volgende vraag" at bounding box center [611, 518] width 522 height 36
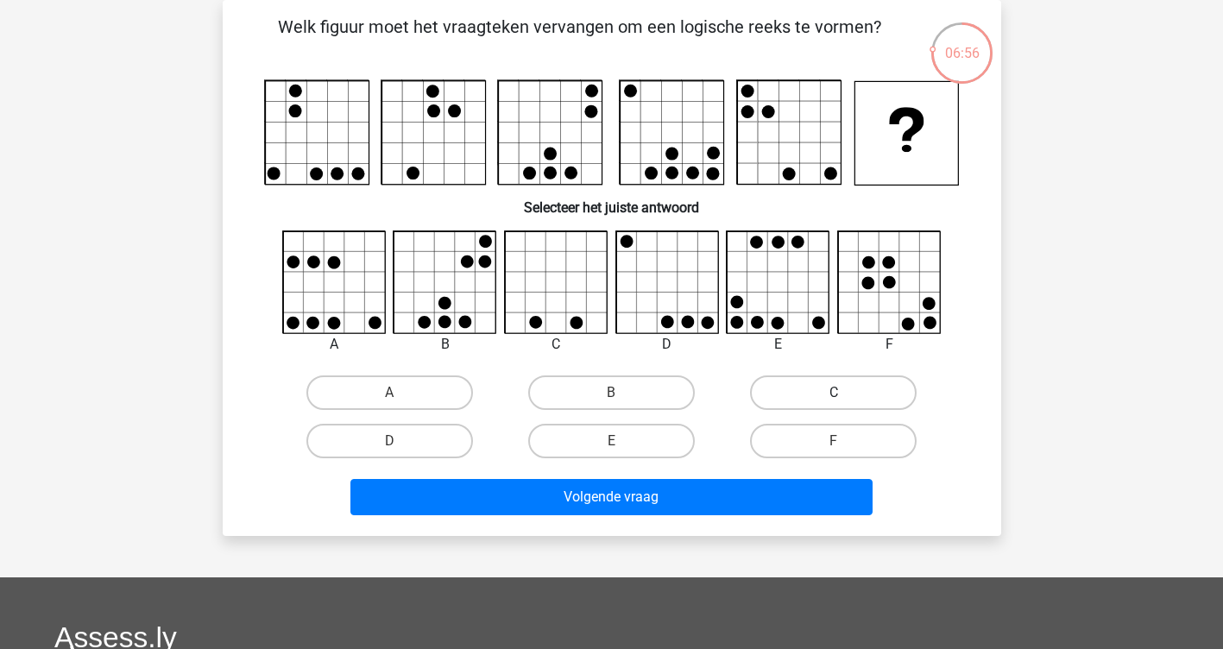
click at [895, 387] on label "C" at bounding box center [833, 392] width 167 height 35
click at [845, 393] on input "C" at bounding box center [839, 398] width 11 height 11
radio input "true"
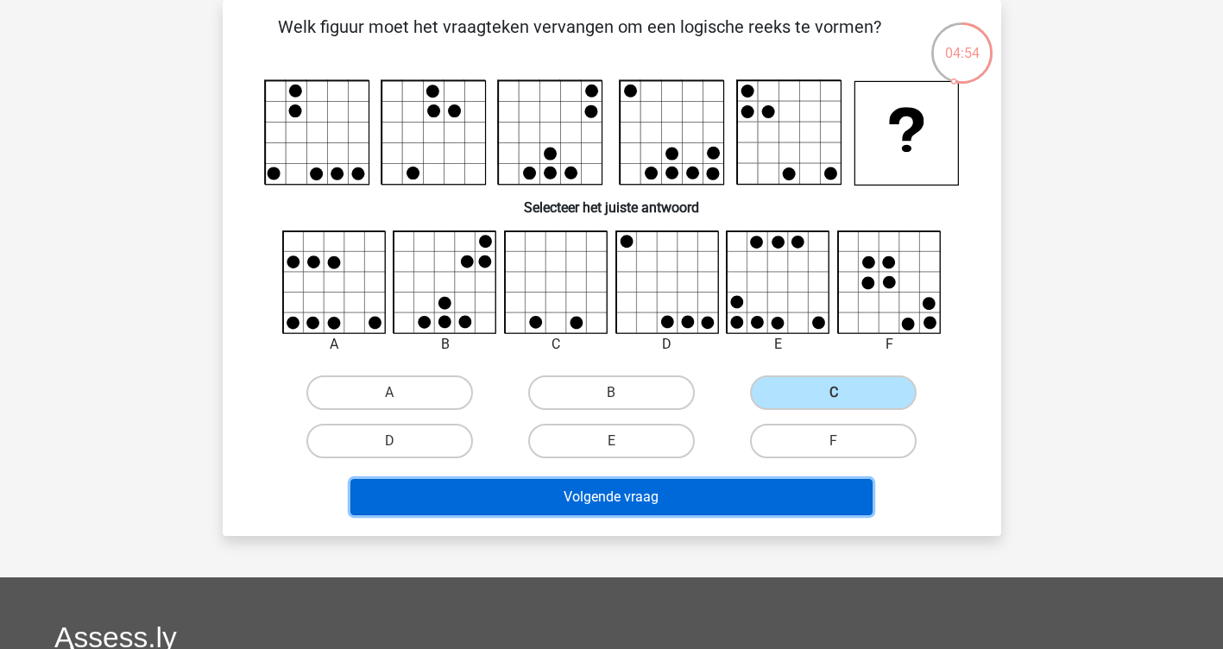
click at [644, 505] on button "Volgende vraag" at bounding box center [611, 497] width 522 height 36
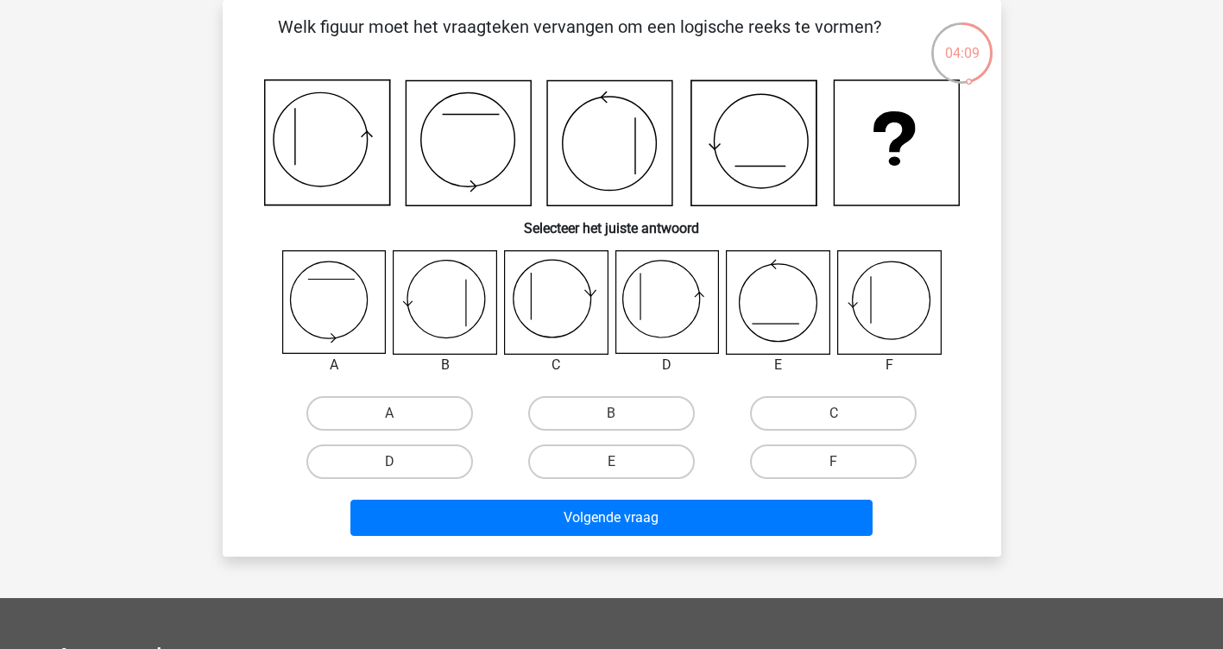
click at [612, 418] on input "B" at bounding box center [616, 418] width 11 height 11
radio input "true"
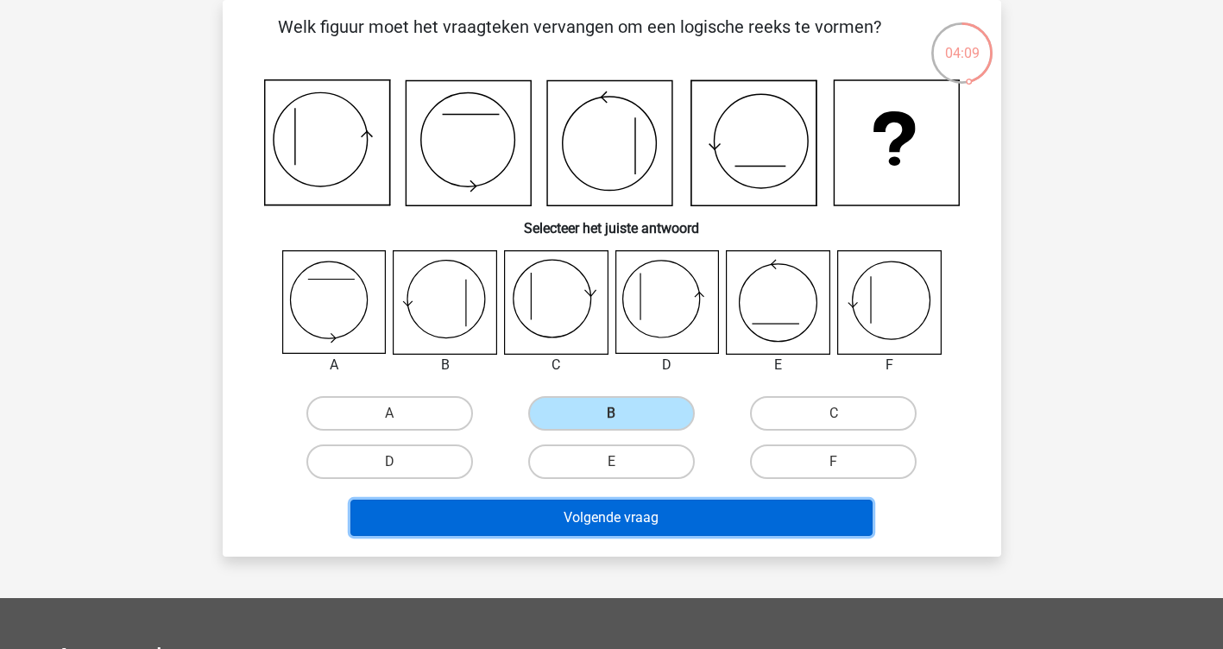
click at [637, 516] on button "Volgende vraag" at bounding box center [611, 518] width 522 height 36
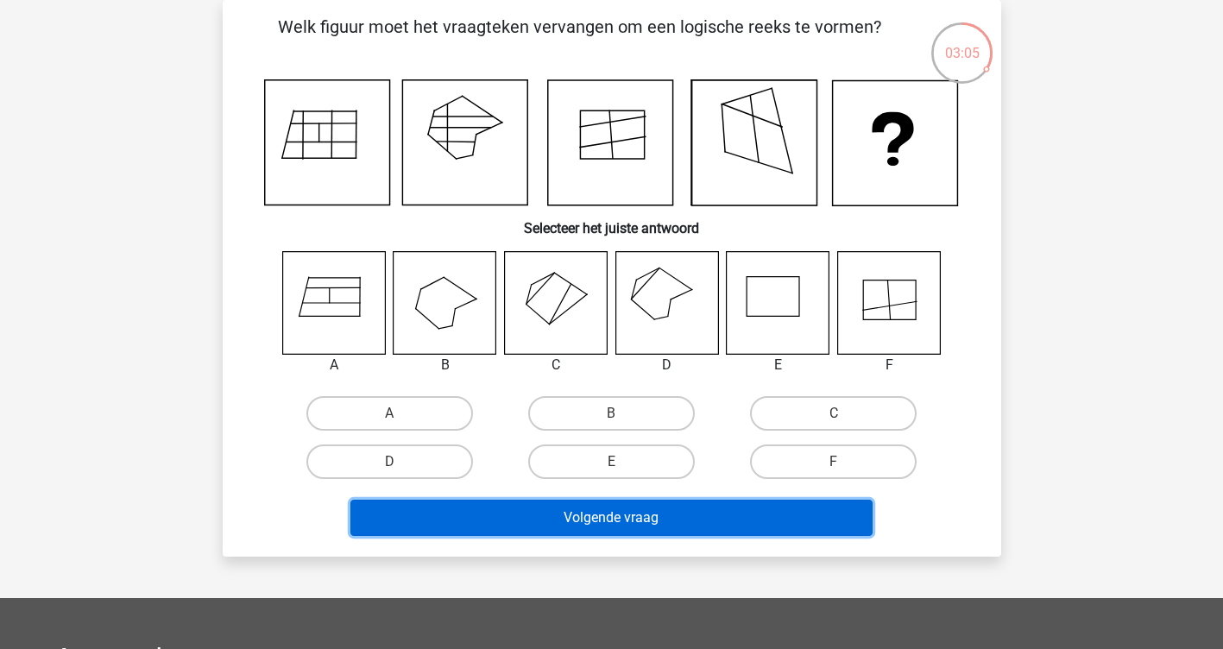
click at [637, 516] on button "Volgende vraag" at bounding box center [611, 518] width 522 height 36
click at [627, 511] on button "Volgende vraag" at bounding box center [611, 518] width 522 height 36
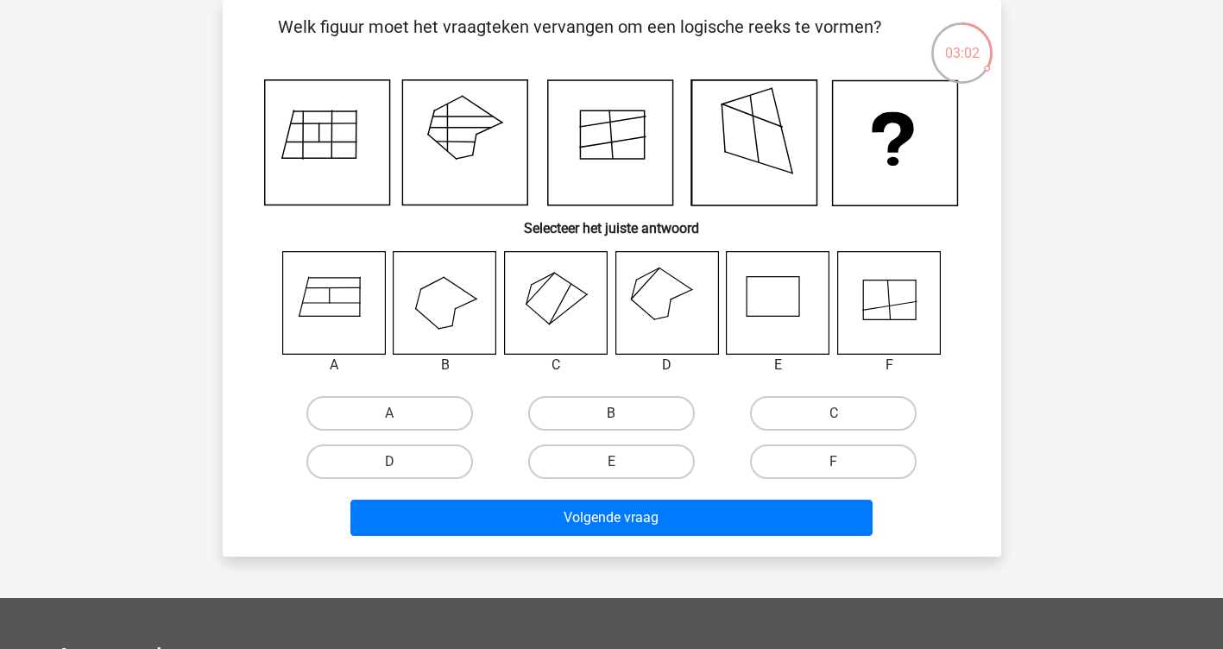
click at [641, 416] on label "B" at bounding box center [611, 413] width 167 height 35
click at [622, 416] on input "B" at bounding box center [616, 418] width 11 height 11
radio input "true"
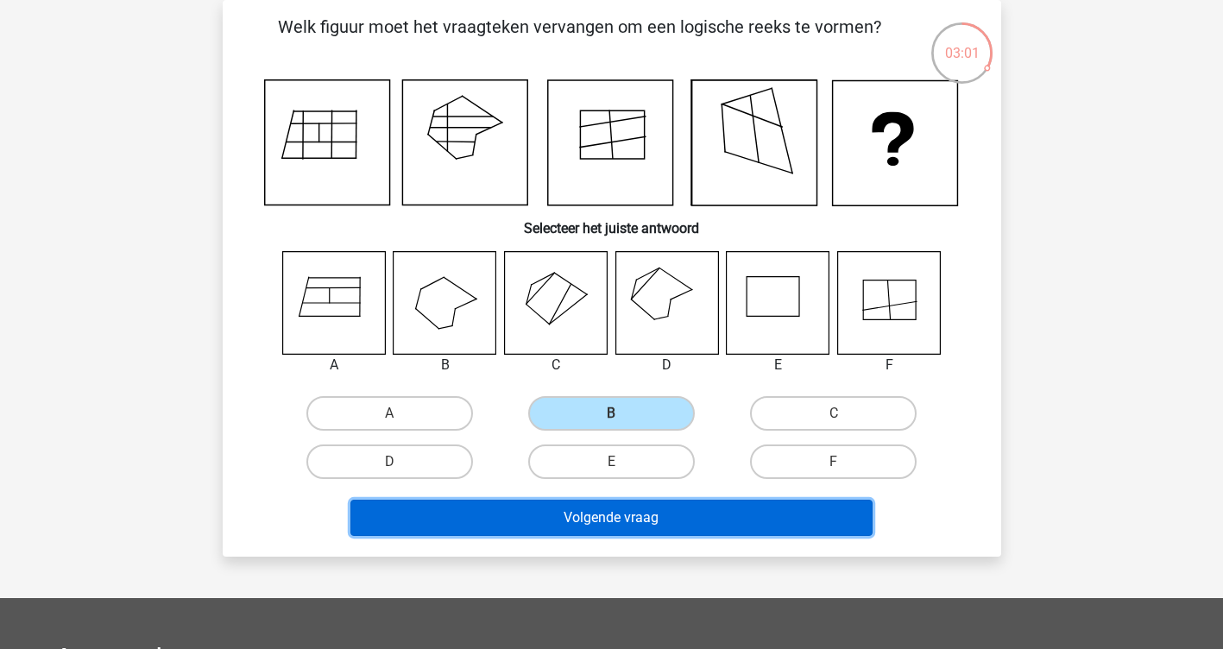
click at [612, 516] on button "Volgende vraag" at bounding box center [611, 518] width 522 height 36
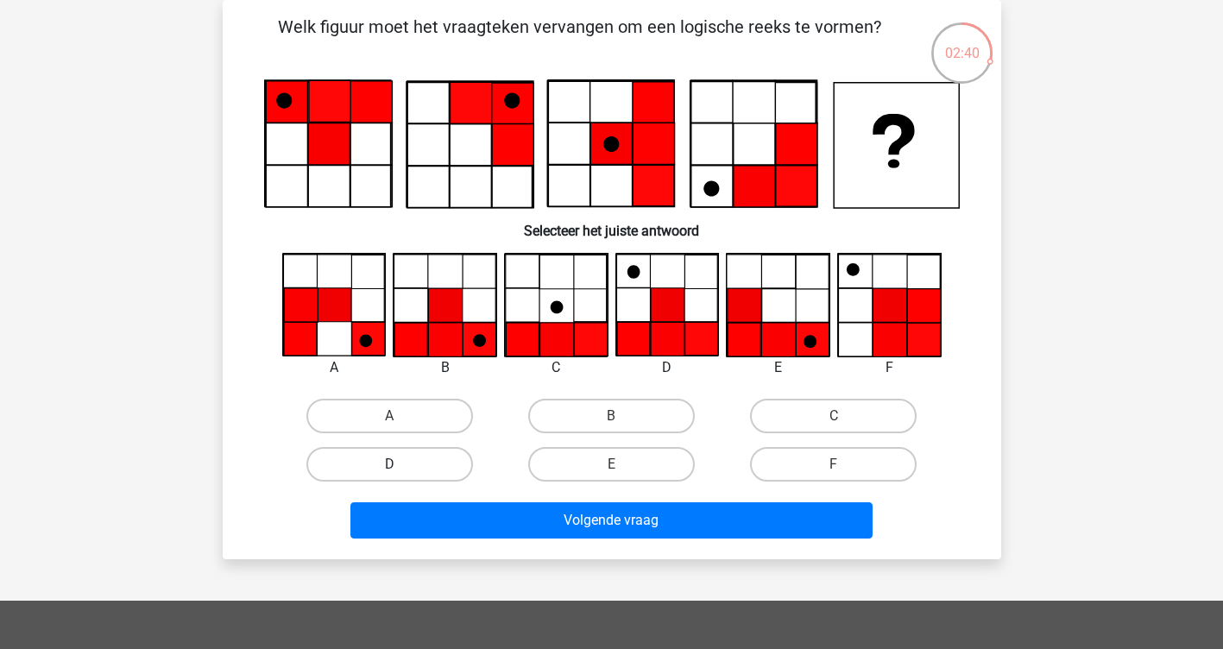
click at [419, 468] on label "D" at bounding box center [389, 464] width 167 height 35
click at [400, 468] on input "D" at bounding box center [394, 469] width 11 height 11
radio input "true"
click at [622, 419] on input "B" at bounding box center [616, 421] width 11 height 11
radio input "true"
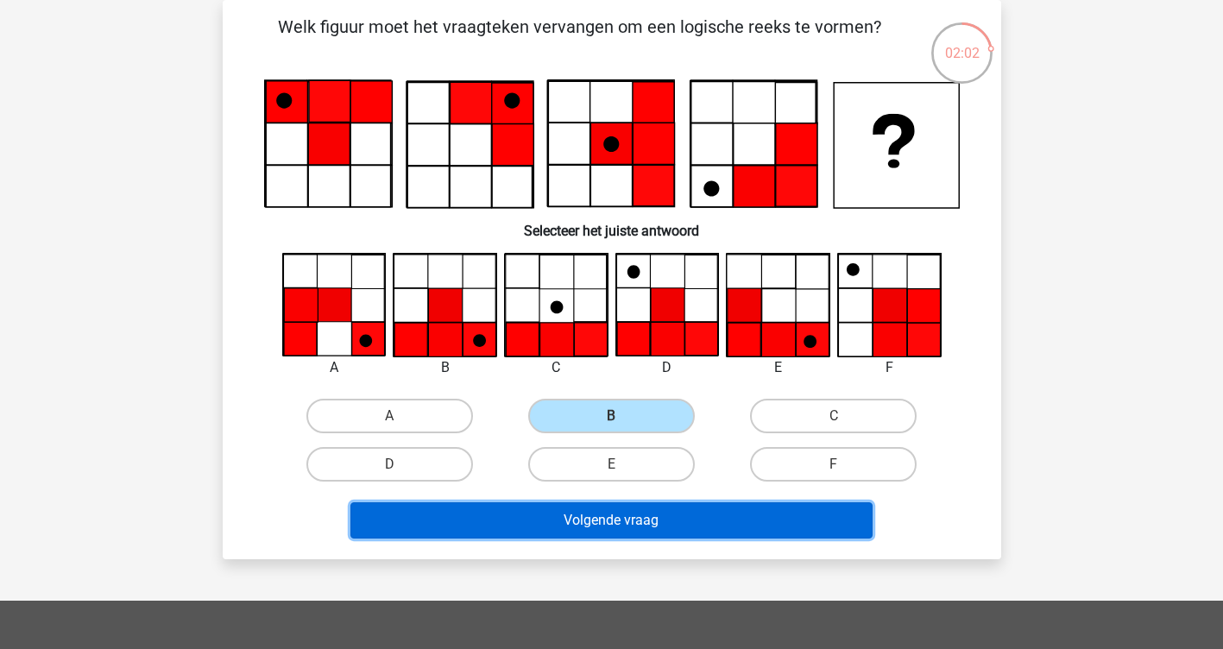
click at [619, 514] on button "Volgende vraag" at bounding box center [611, 520] width 522 height 36
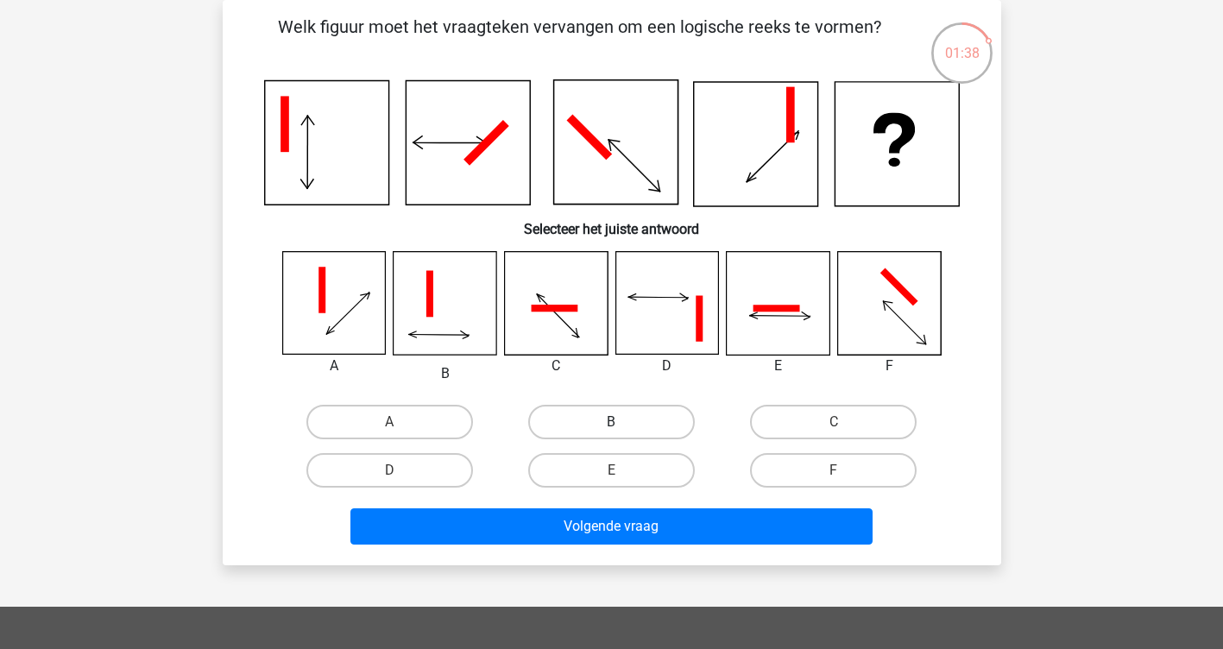
click at [618, 416] on label "B" at bounding box center [611, 422] width 167 height 35
click at [618, 422] on input "B" at bounding box center [616, 427] width 11 height 11
radio input "true"
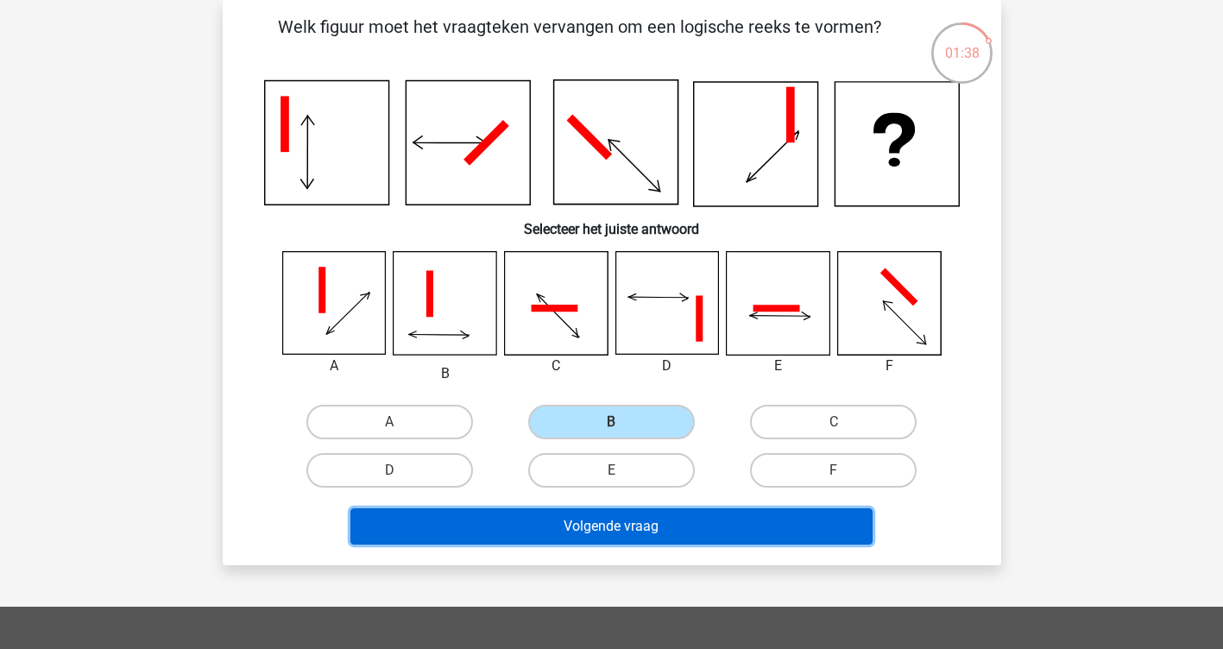
click at [594, 527] on button "Volgende vraag" at bounding box center [611, 526] width 522 height 36
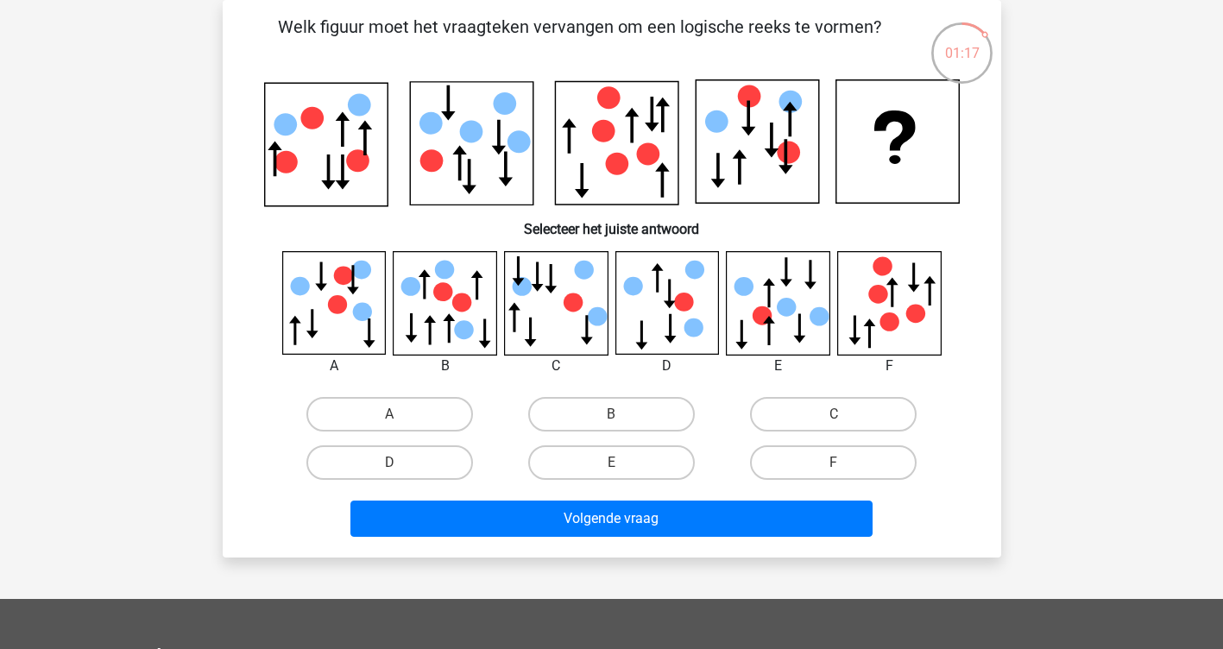
drag, startPoint x: 378, startPoint y: 465, endPoint x: 433, endPoint y: 487, distance: 59.3
click at [380, 465] on label "D" at bounding box center [389, 462] width 167 height 35
click at [389, 465] on input "D" at bounding box center [394, 468] width 11 height 11
radio input "true"
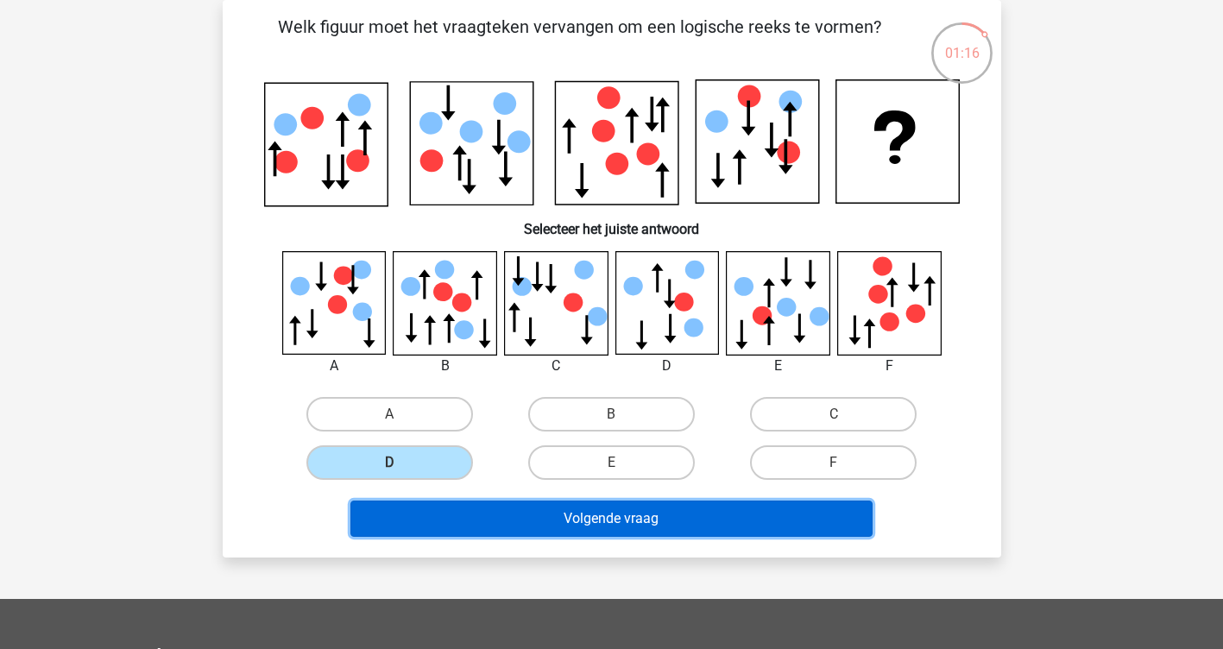
click at [588, 526] on button "Volgende vraag" at bounding box center [611, 519] width 522 height 36
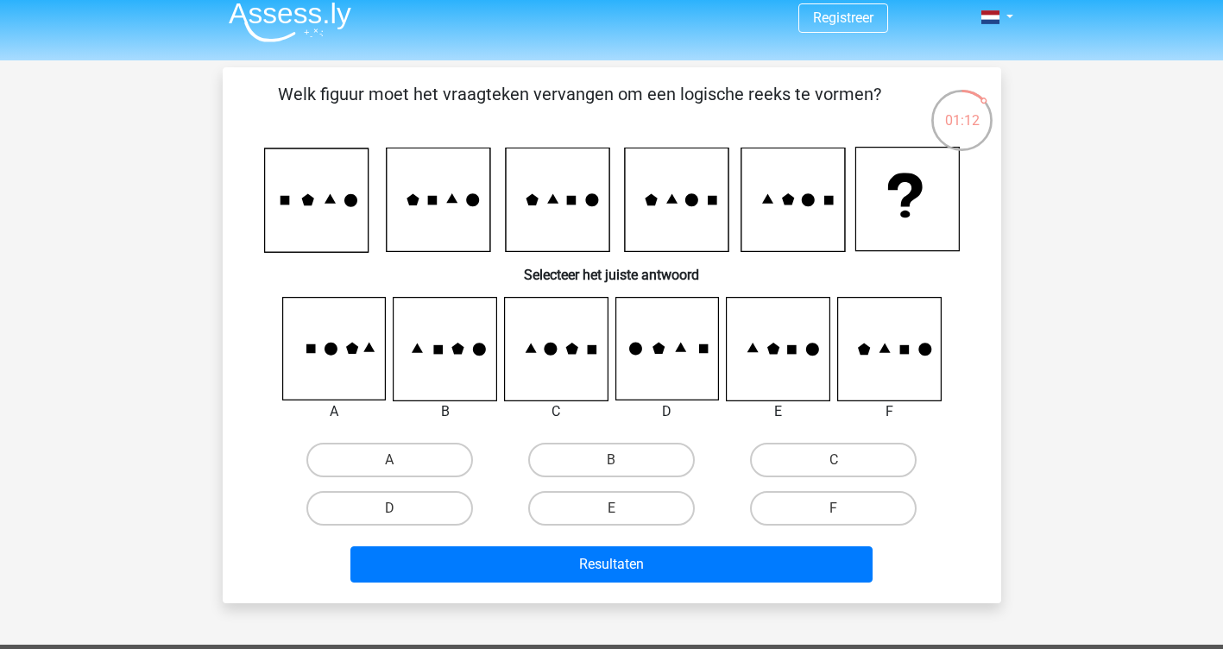
scroll to position [0, 0]
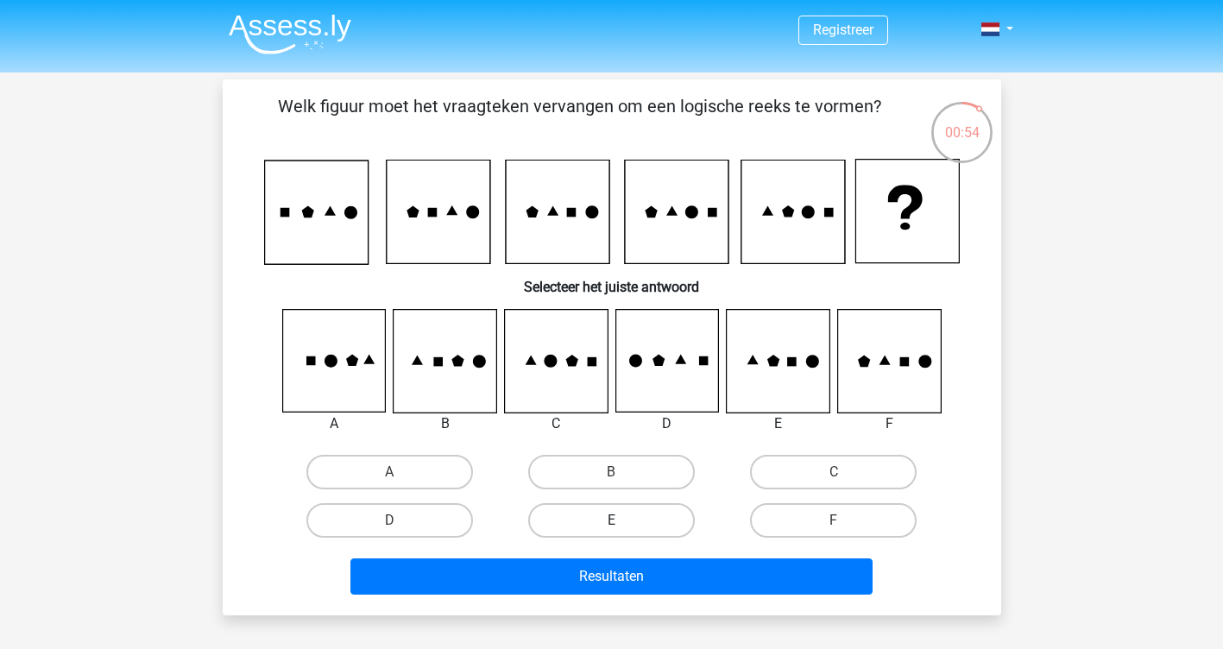
click at [599, 521] on label "E" at bounding box center [611, 520] width 167 height 35
click at [611, 521] on input "E" at bounding box center [616, 525] width 11 height 11
radio input "true"
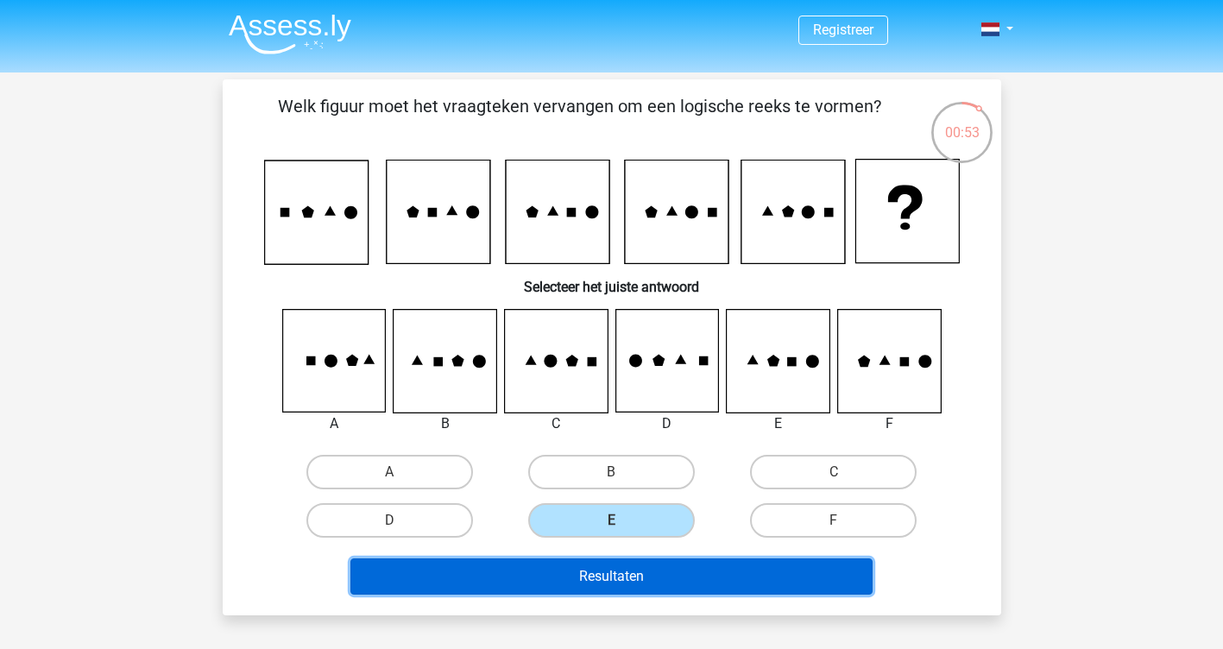
click at [607, 573] on button "Resultaten" at bounding box center [611, 576] width 522 height 36
